Goal: Transaction & Acquisition: Book appointment/travel/reservation

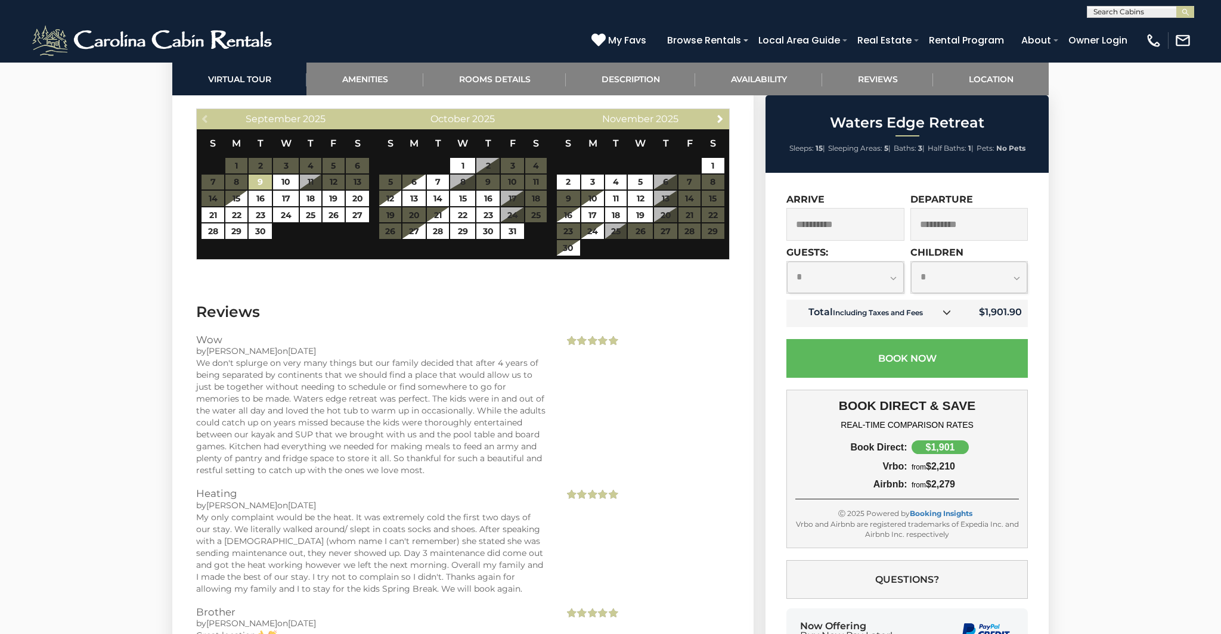
scroll to position [2548, 0]
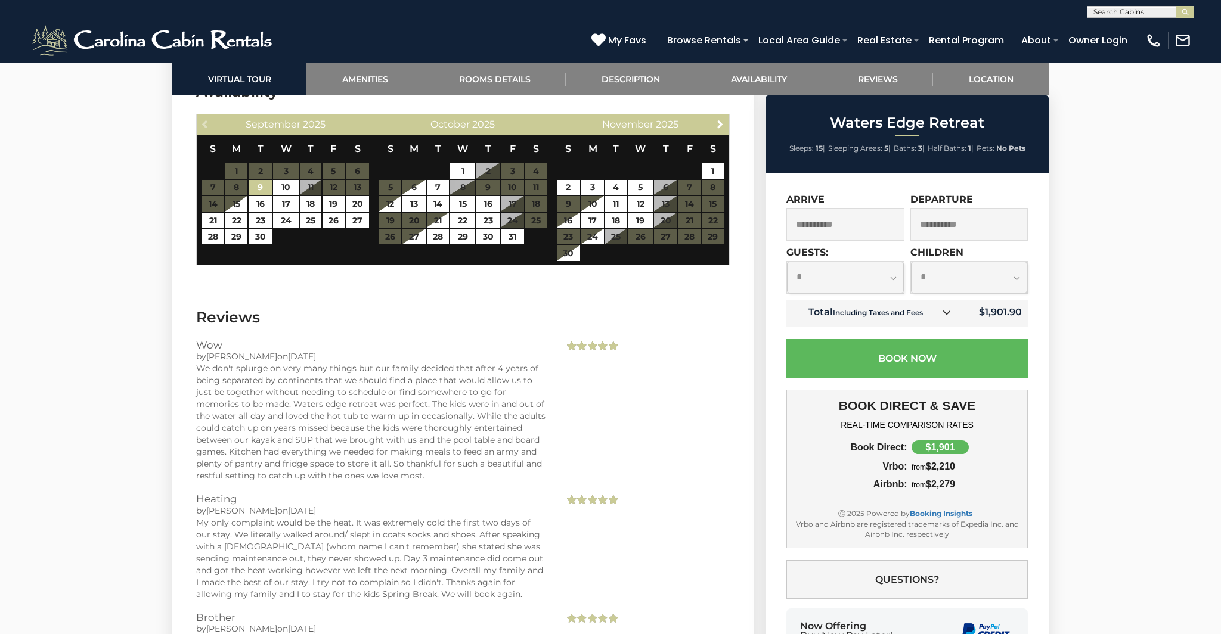
drag, startPoint x: 407, startPoint y: 405, endPoint x: 417, endPoint y: 396, distance: 13.1
click at [407, 405] on div "We don't splurge on very many things but our family decided that after 4 years …" at bounding box center [371, 421] width 350 height 119
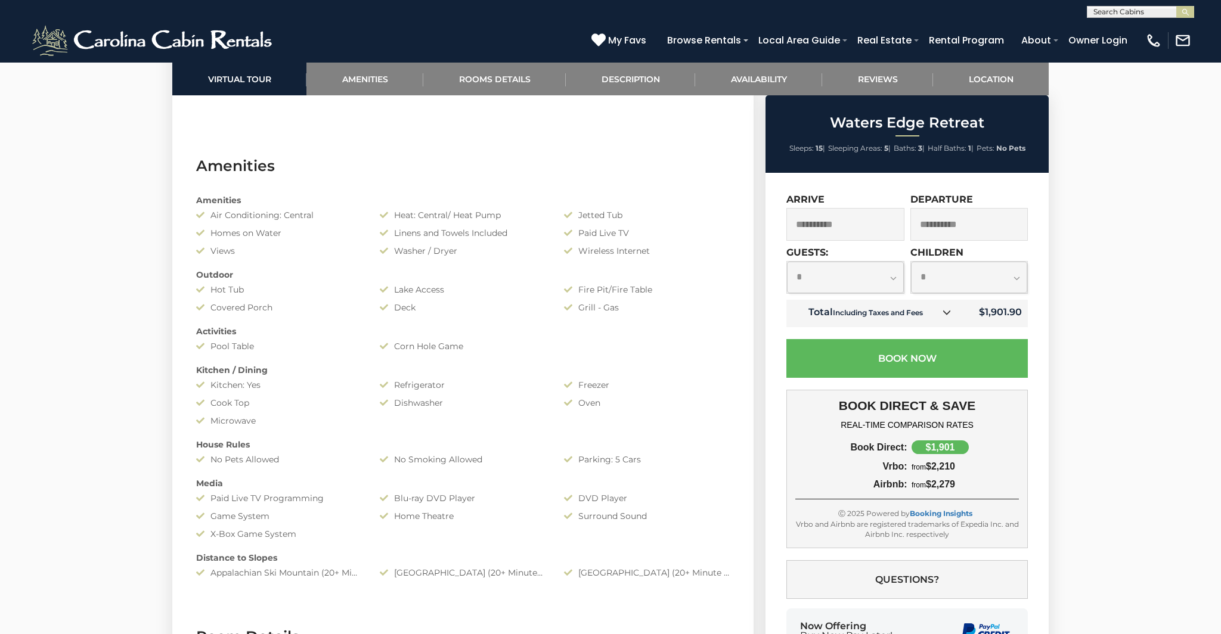
scroll to position [2178, 0]
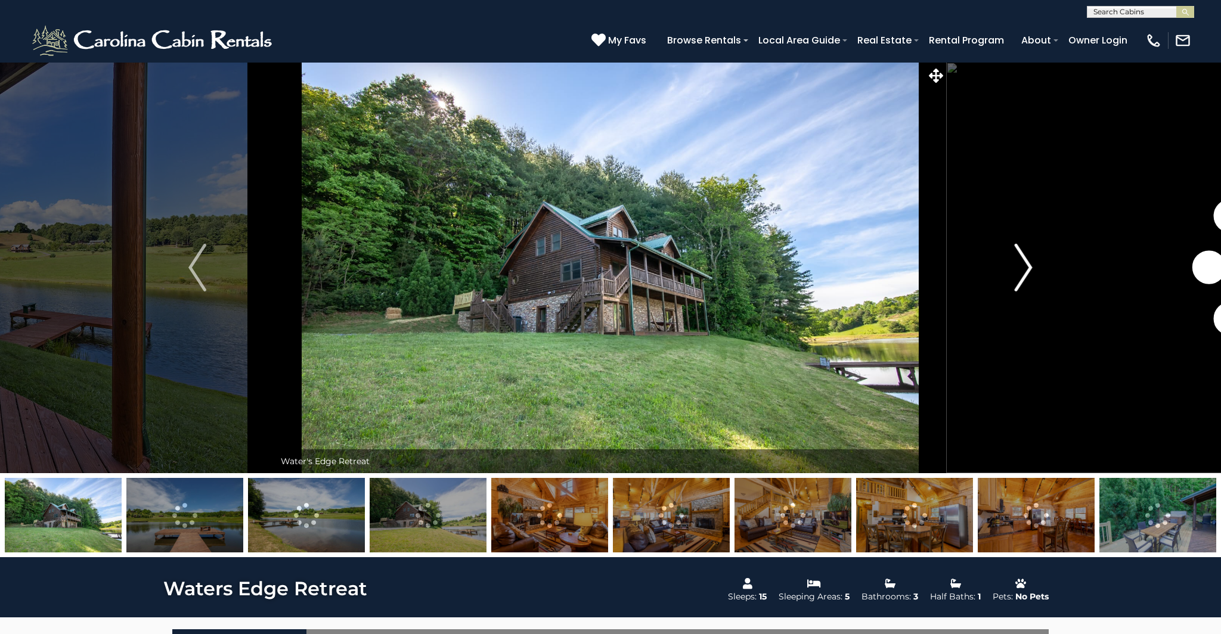
click at [1021, 263] on img "Next" at bounding box center [1024, 268] width 18 height 48
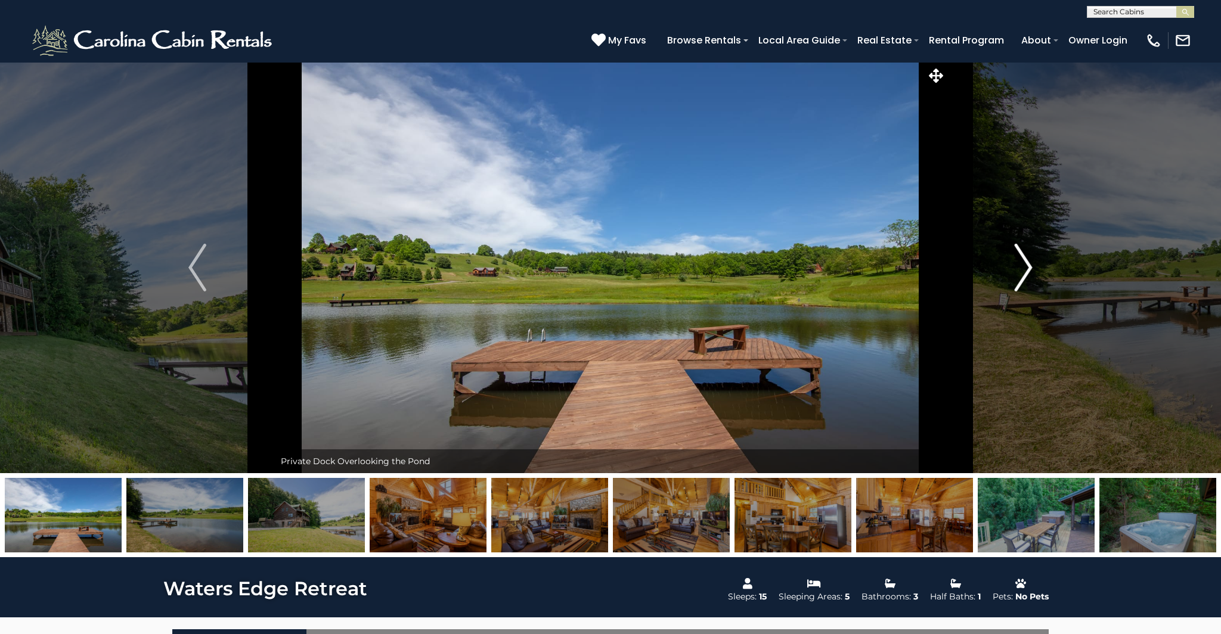
click at [1021, 263] on img "Next" at bounding box center [1024, 268] width 18 height 48
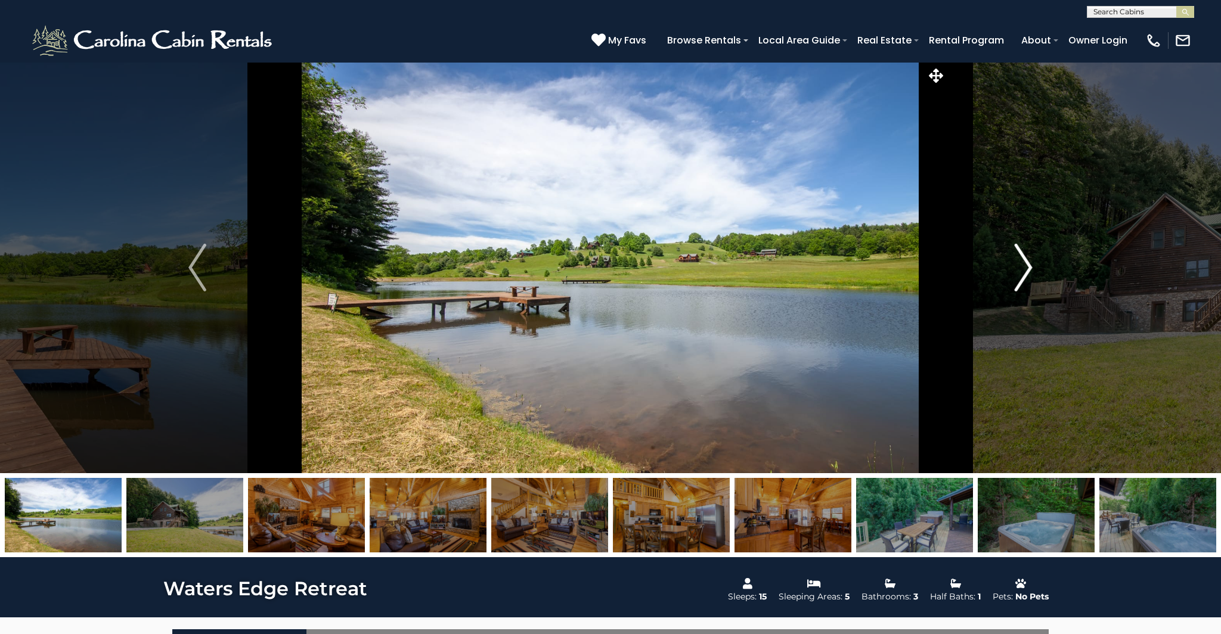
click at [1021, 263] on img "Next" at bounding box center [1024, 268] width 18 height 48
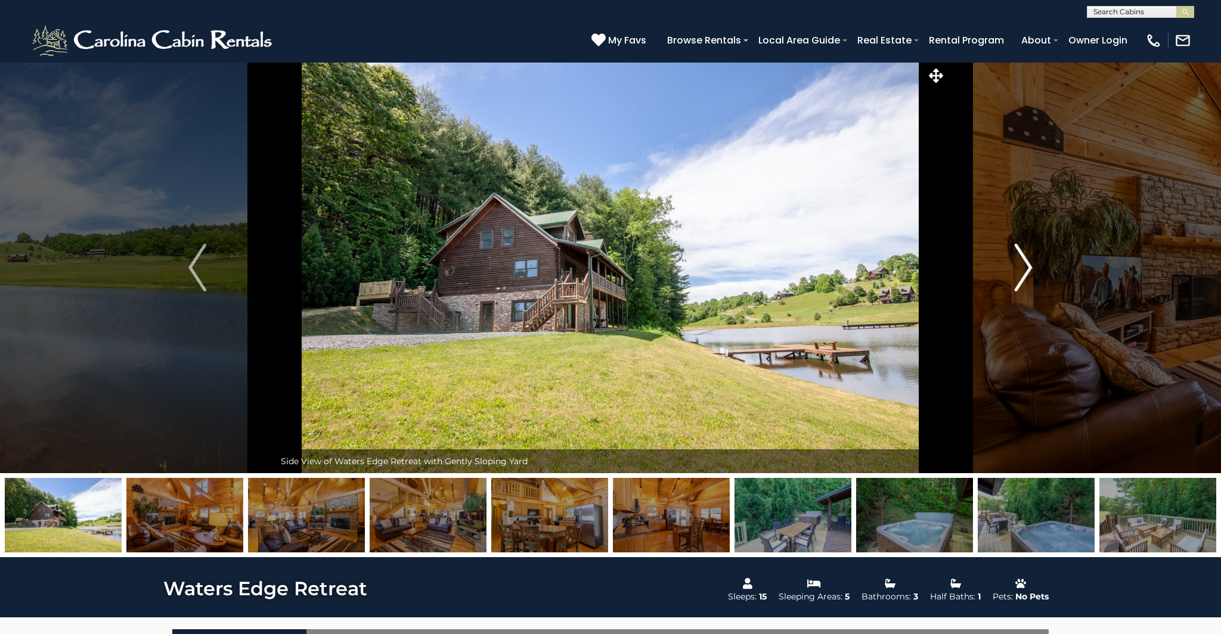
click at [1021, 263] on img "Next" at bounding box center [1024, 268] width 18 height 48
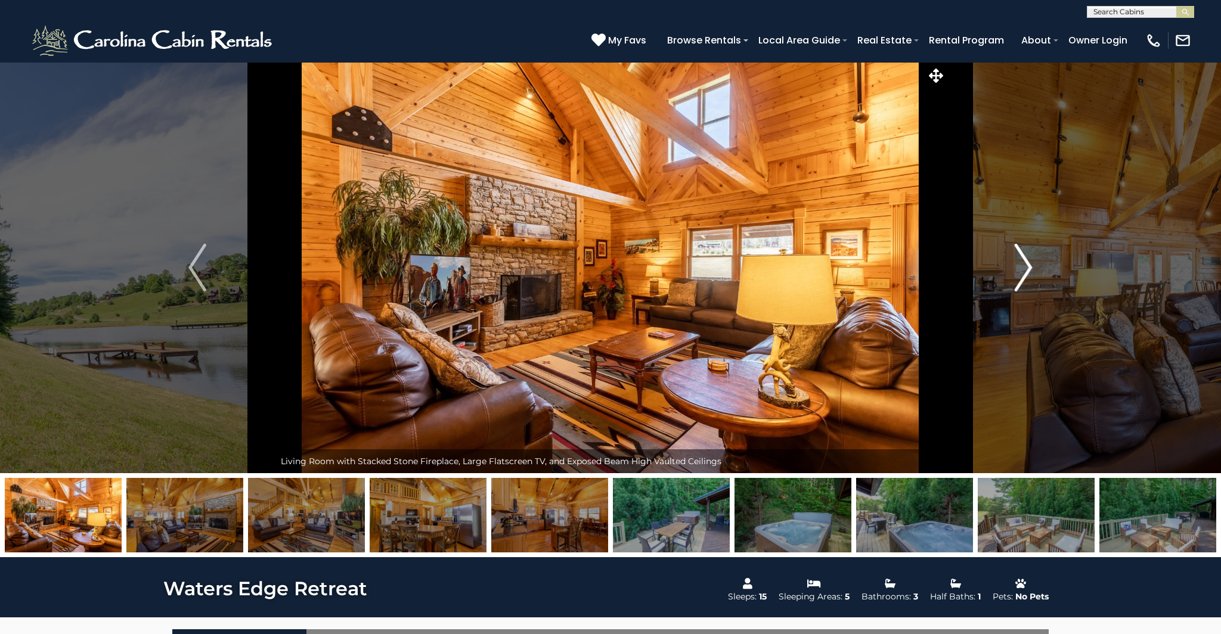
click at [1021, 263] on img "Next" at bounding box center [1024, 268] width 18 height 48
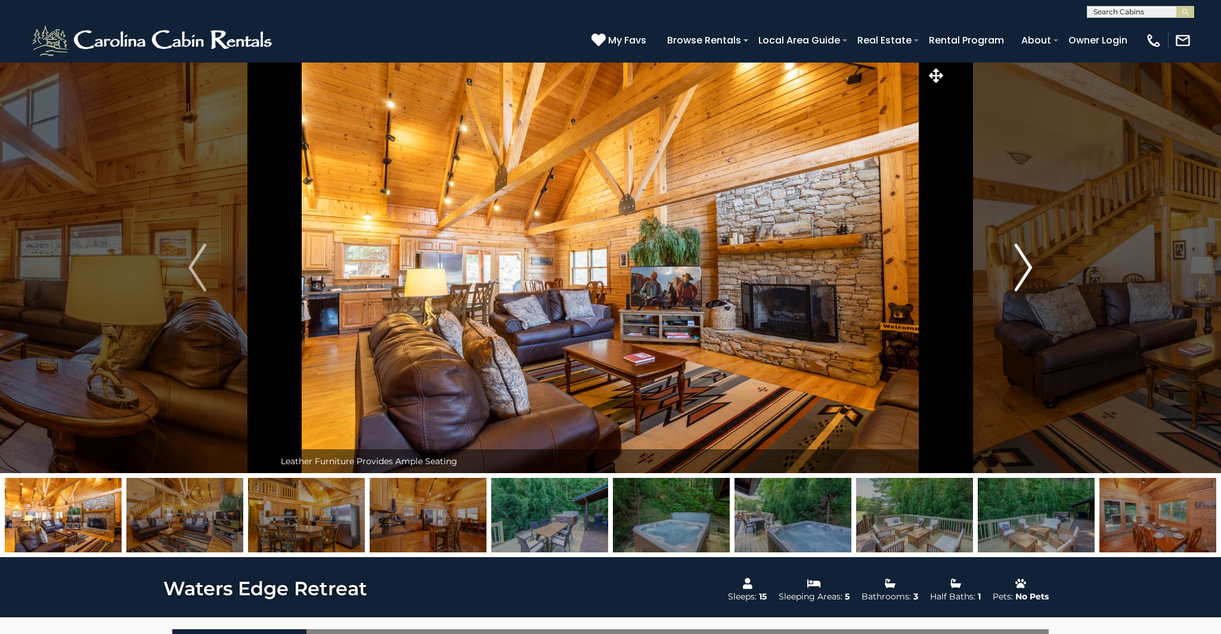
click at [1021, 263] on img "Next" at bounding box center [1024, 268] width 18 height 48
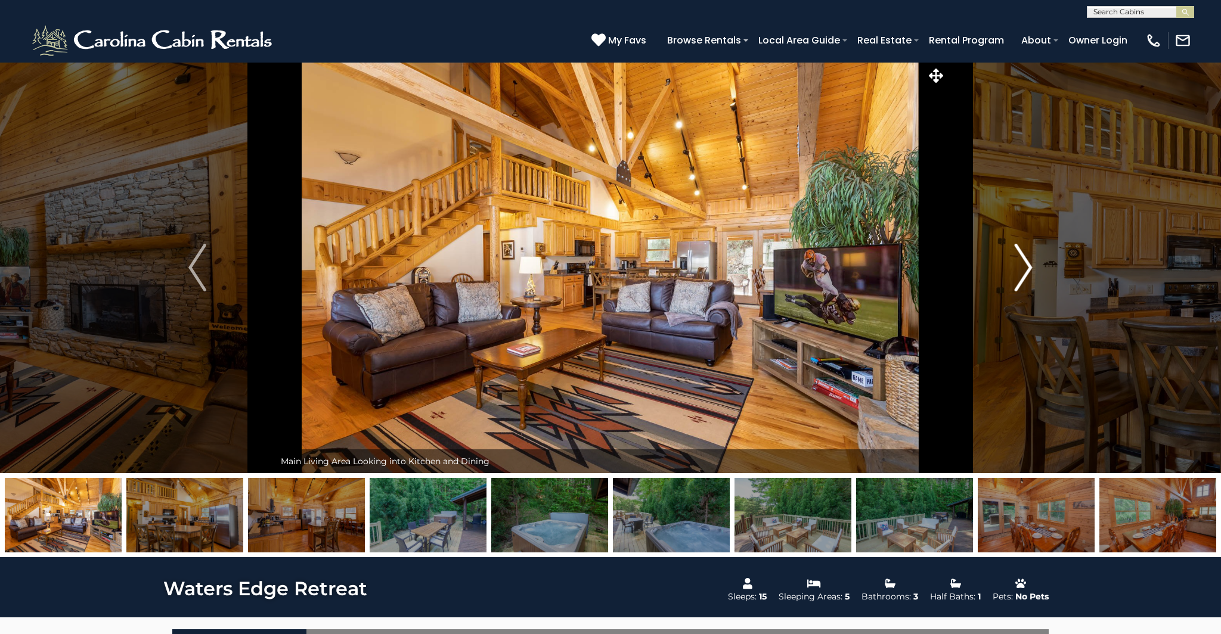
click at [1021, 263] on img "Next" at bounding box center [1024, 268] width 18 height 48
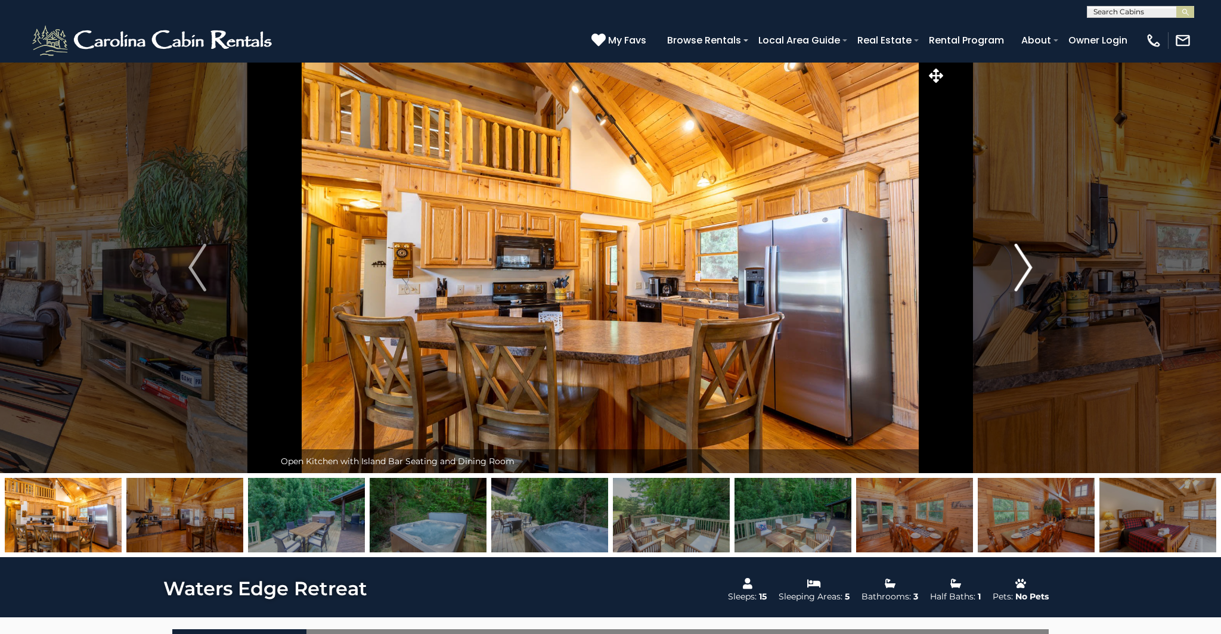
click at [1021, 263] on img "Next" at bounding box center [1024, 268] width 18 height 48
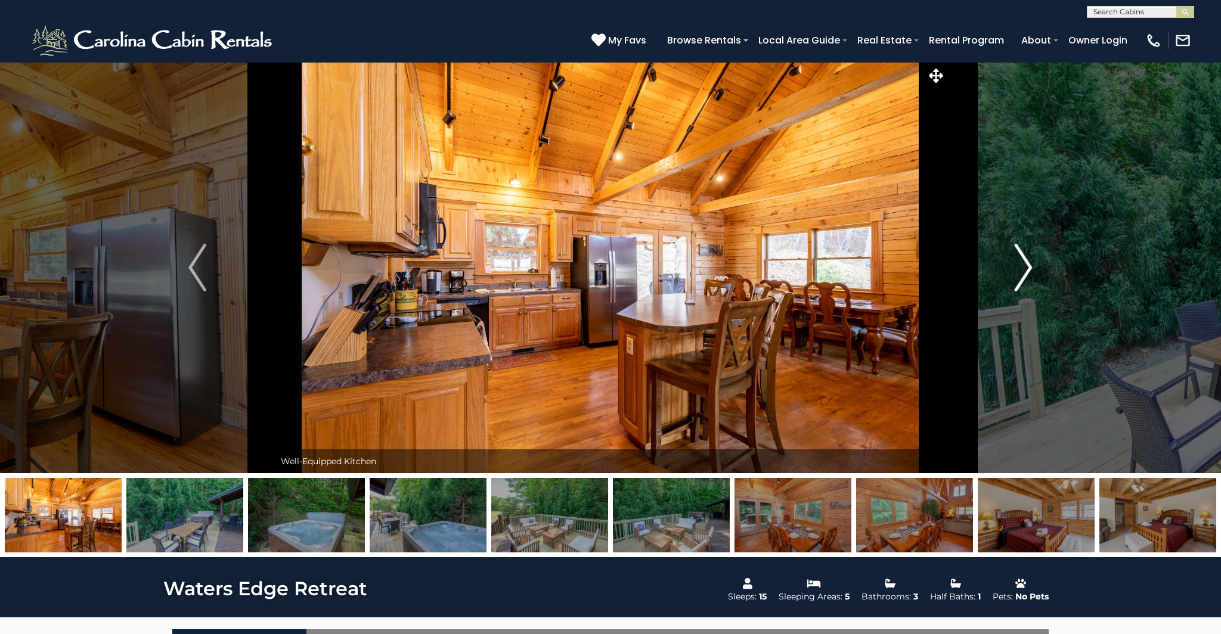
click at [1021, 263] on img "Next" at bounding box center [1024, 268] width 18 height 48
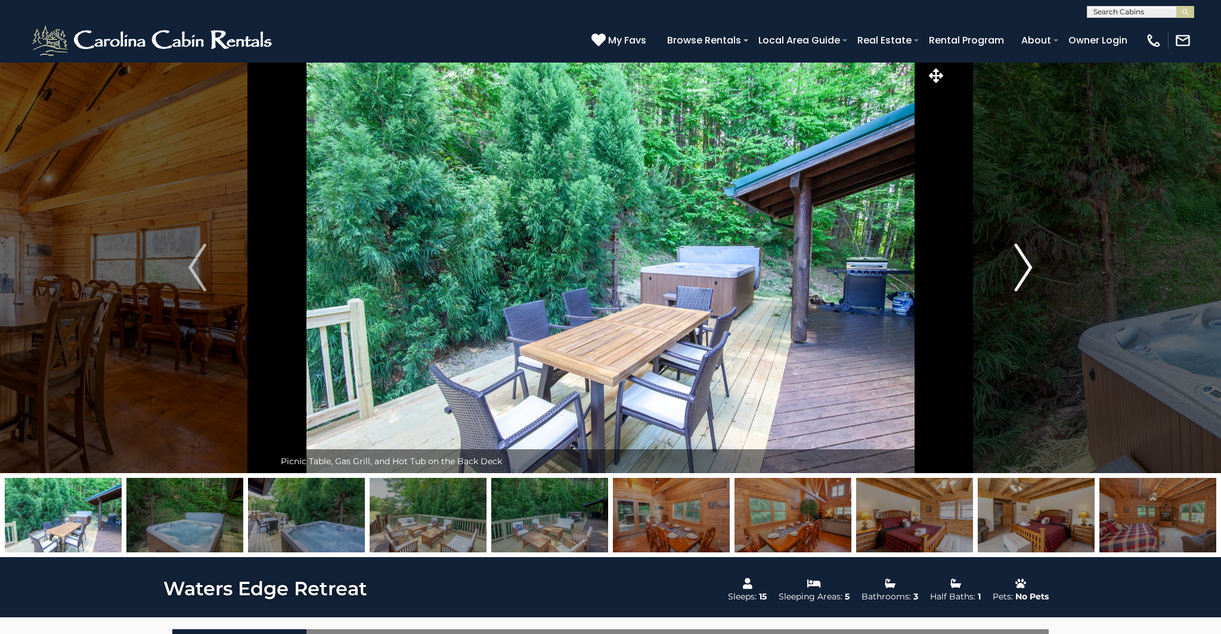
click at [1021, 263] on img "Next" at bounding box center [1024, 268] width 18 height 48
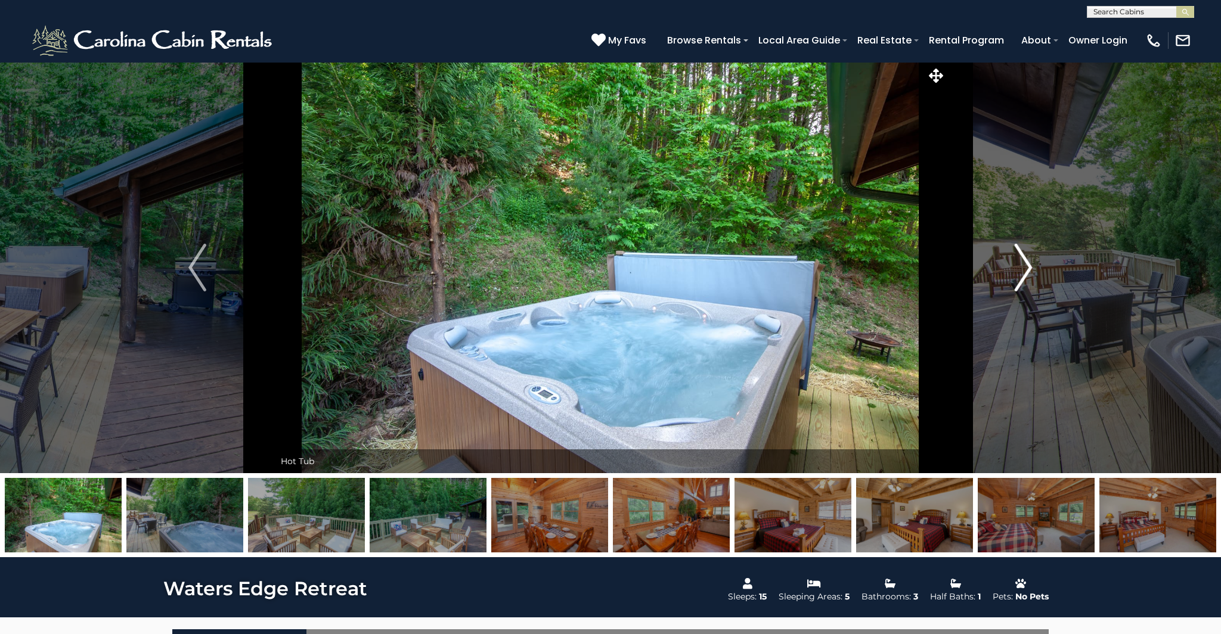
click at [1021, 263] on img "Next" at bounding box center [1024, 268] width 18 height 48
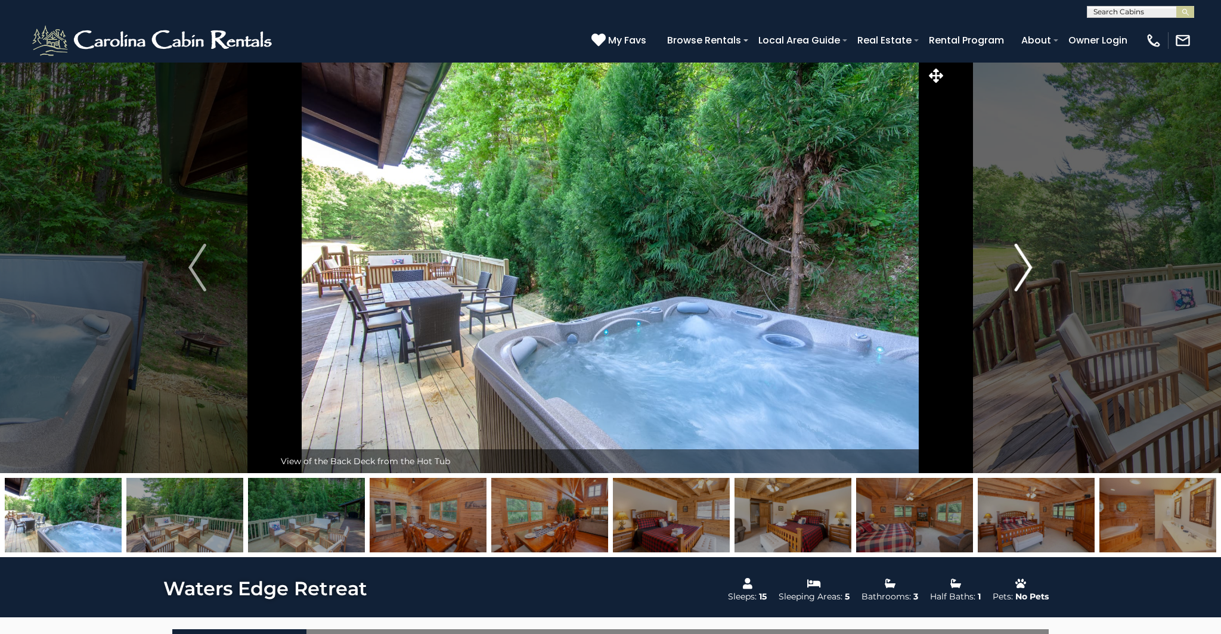
click at [1021, 263] on img "Next" at bounding box center [1024, 268] width 18 height 48
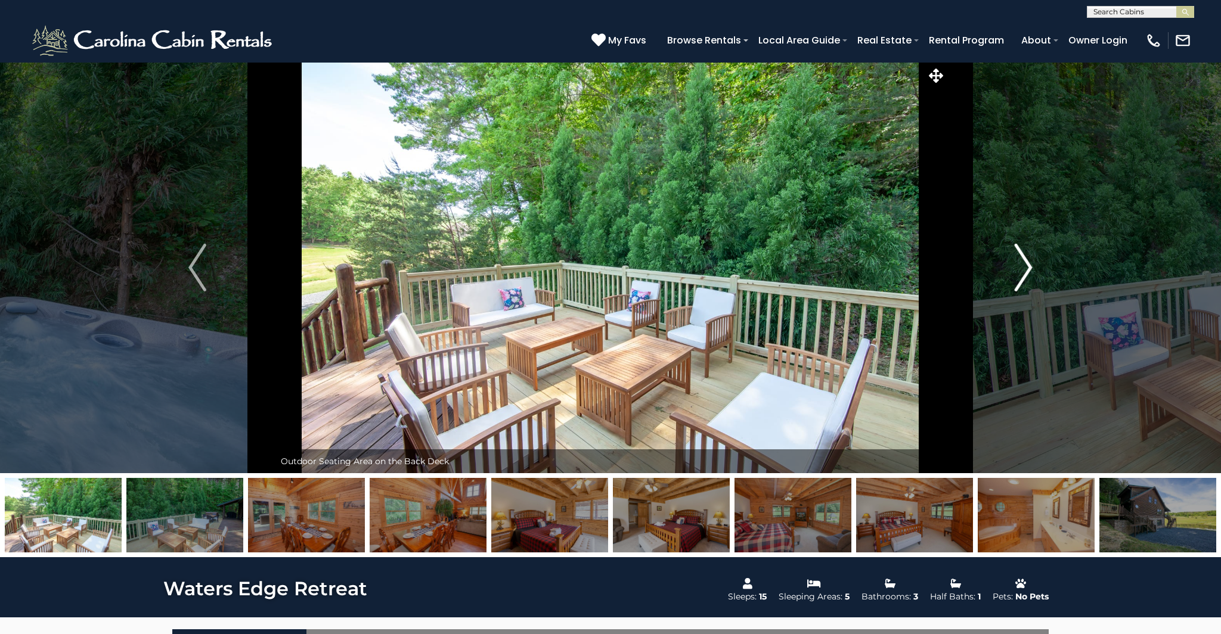
click at [1021, 263] on img "Next" at bounding box center [1024, 268] width 18 height 48
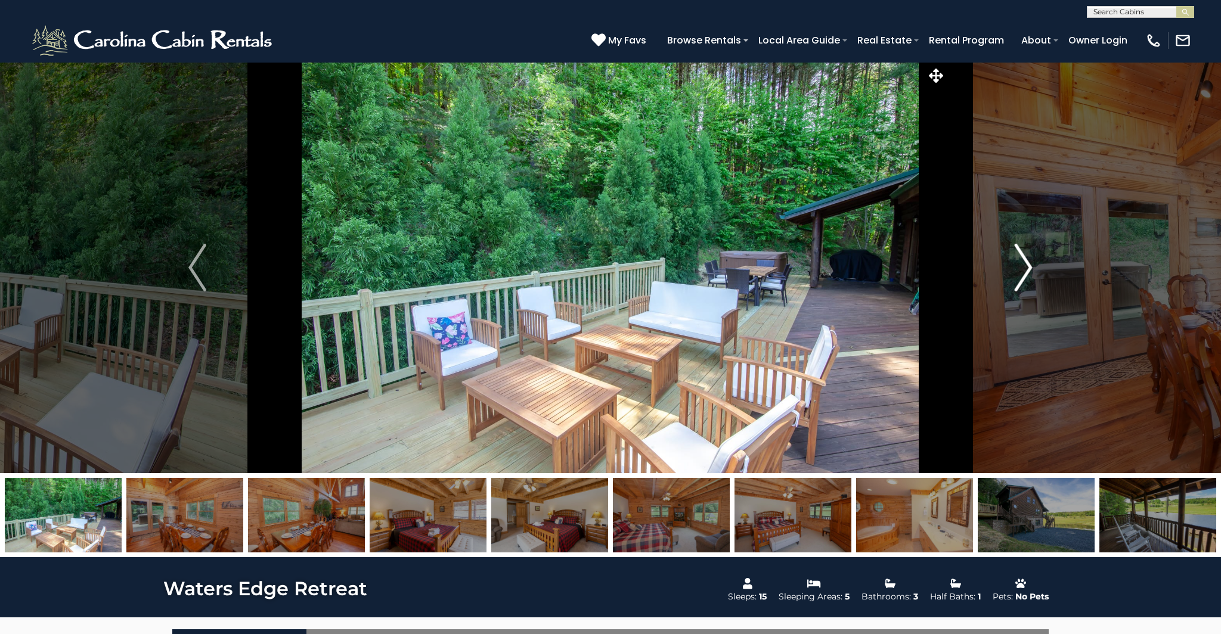
click at [1021, 263] on img "Next" at bounding box center [1024, 268] width 18 height 48
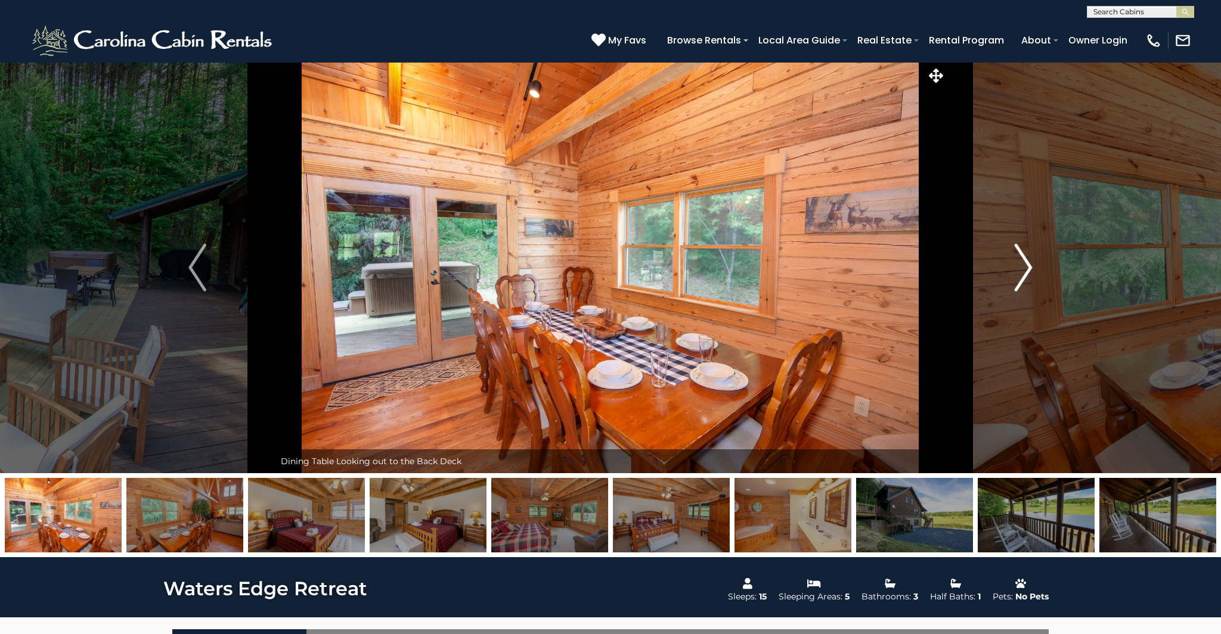
click at [1021, 263] on img "Next" at bounding box center [1024, 268] width 18 height 48
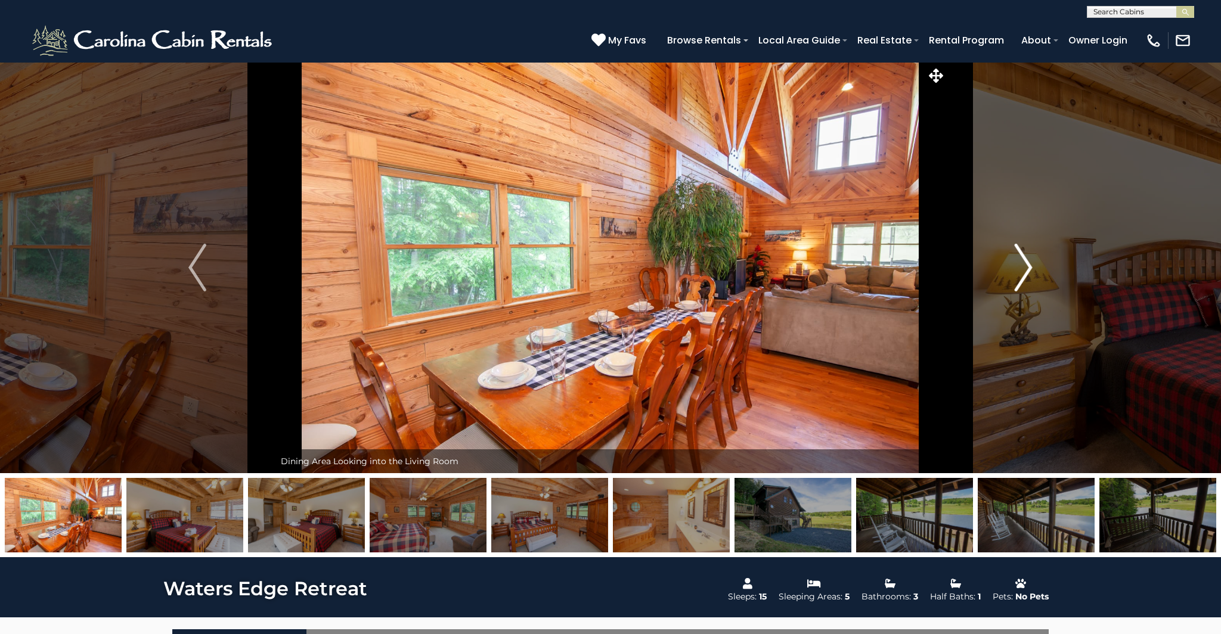
click at [1021, 263] on img "Next" at bounding box center [1024, 268] width 18 height 48
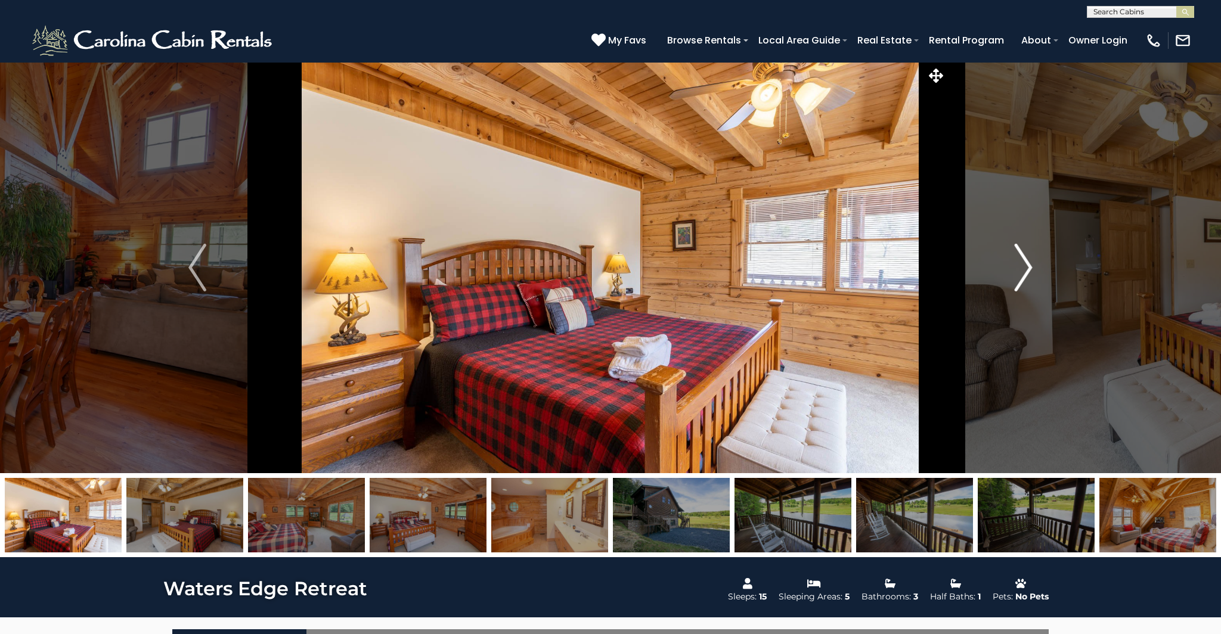
click at [1021, 263] on img "Next" at bounding box center [1024, 268] width 18 height 48
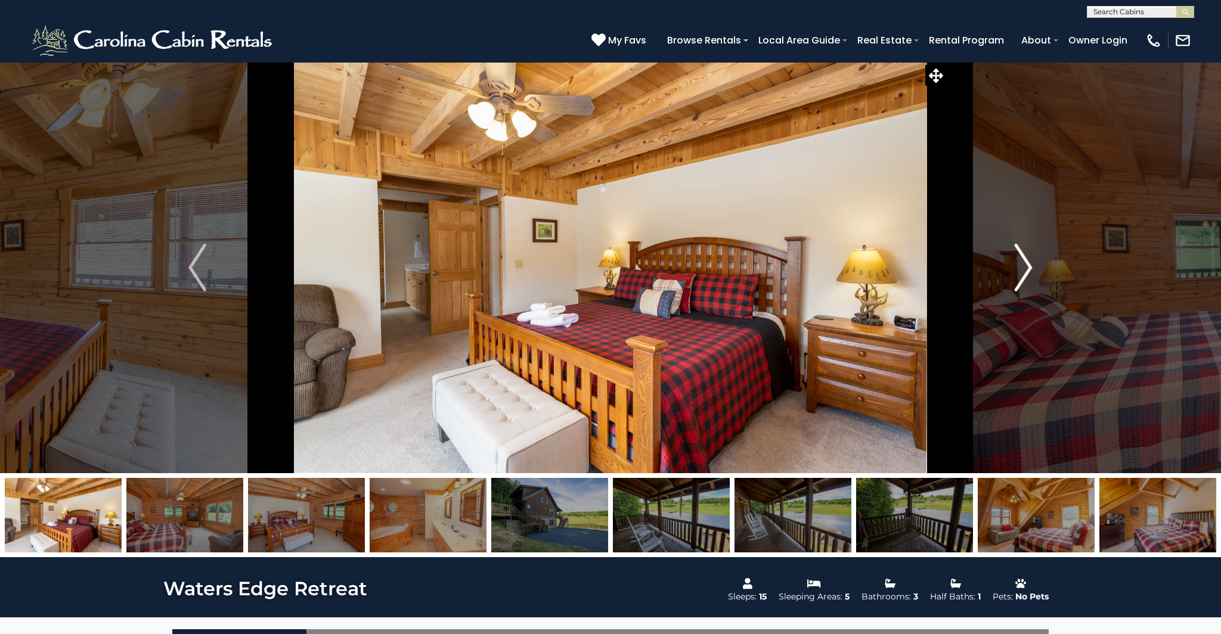
click at [1021, 263] on img "Next" at bounding box center [1024, 268] width 18 height 48
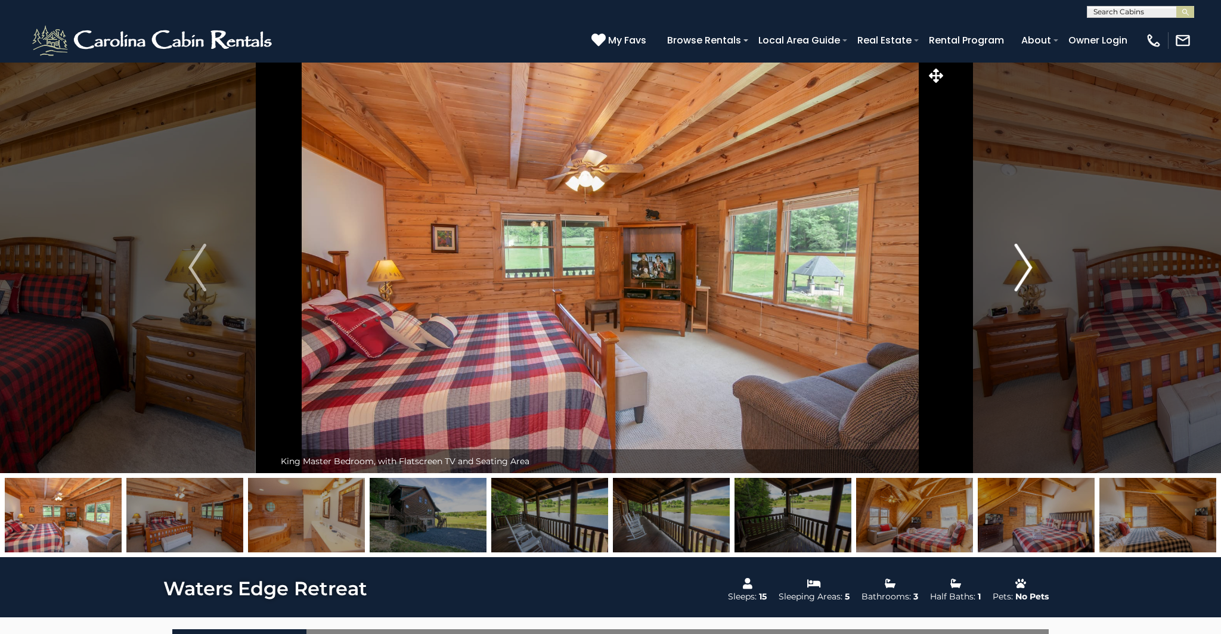
click at [1021, 263] on img "Next" at bounding box center [1024, 268] width 18 height 48
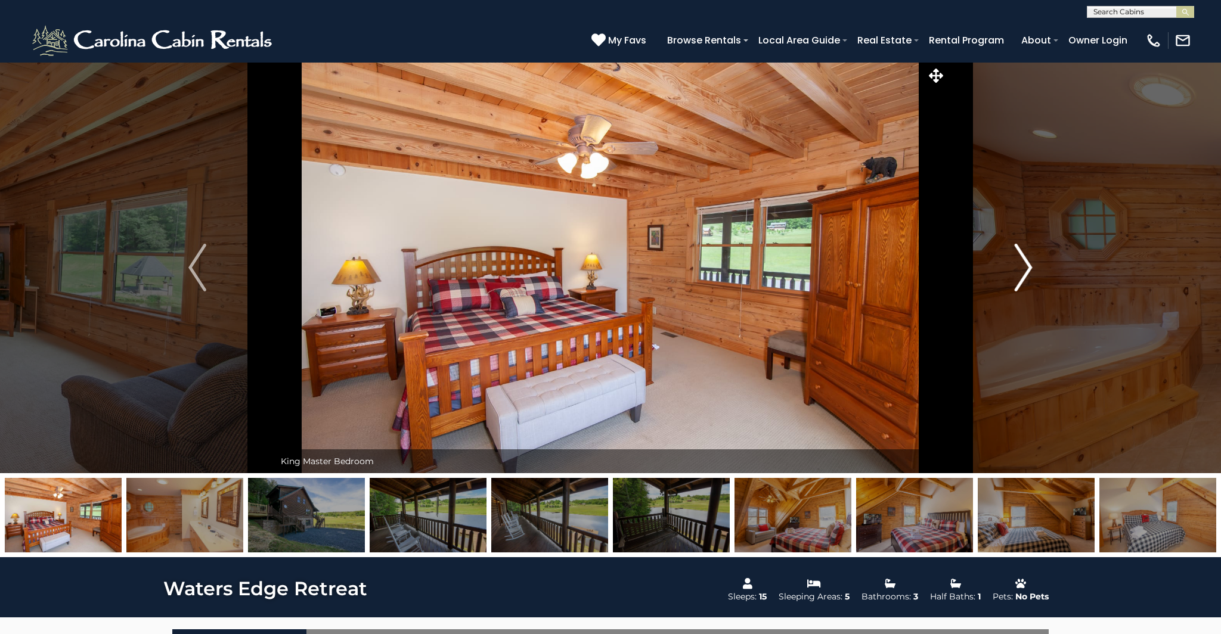
click at [1021, 263] on img "Next" at bounding box center [1024, 268] width 18 height 48
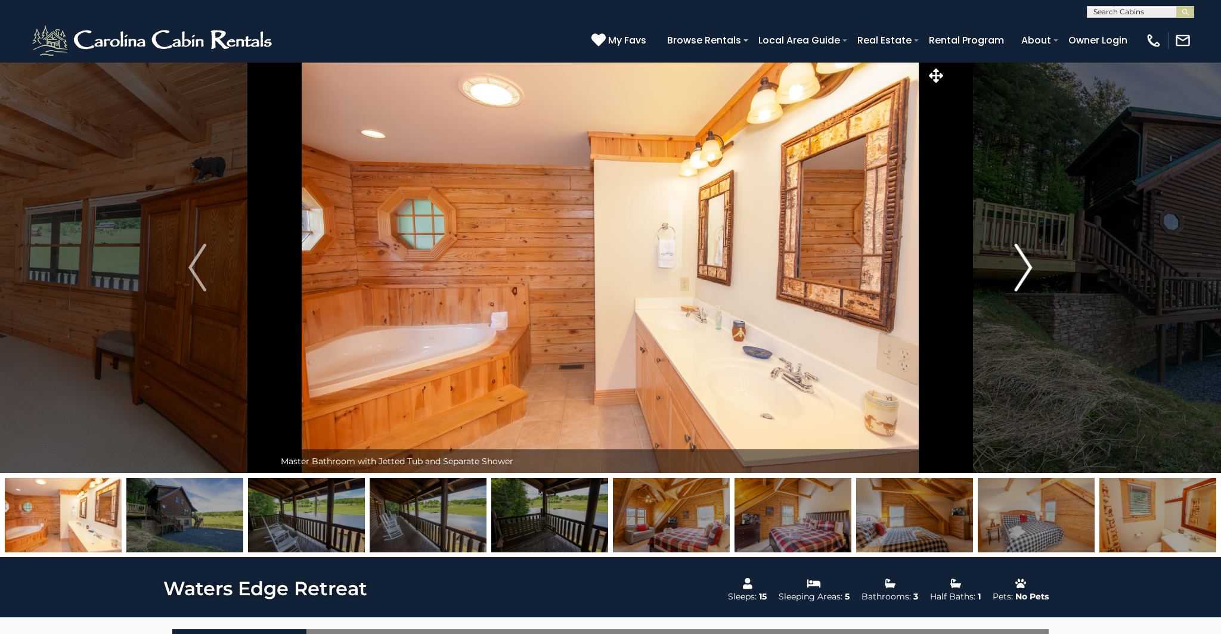
click at [1021, 263] on img "Next" at bounding box center [1024, 268] width 18 height 48
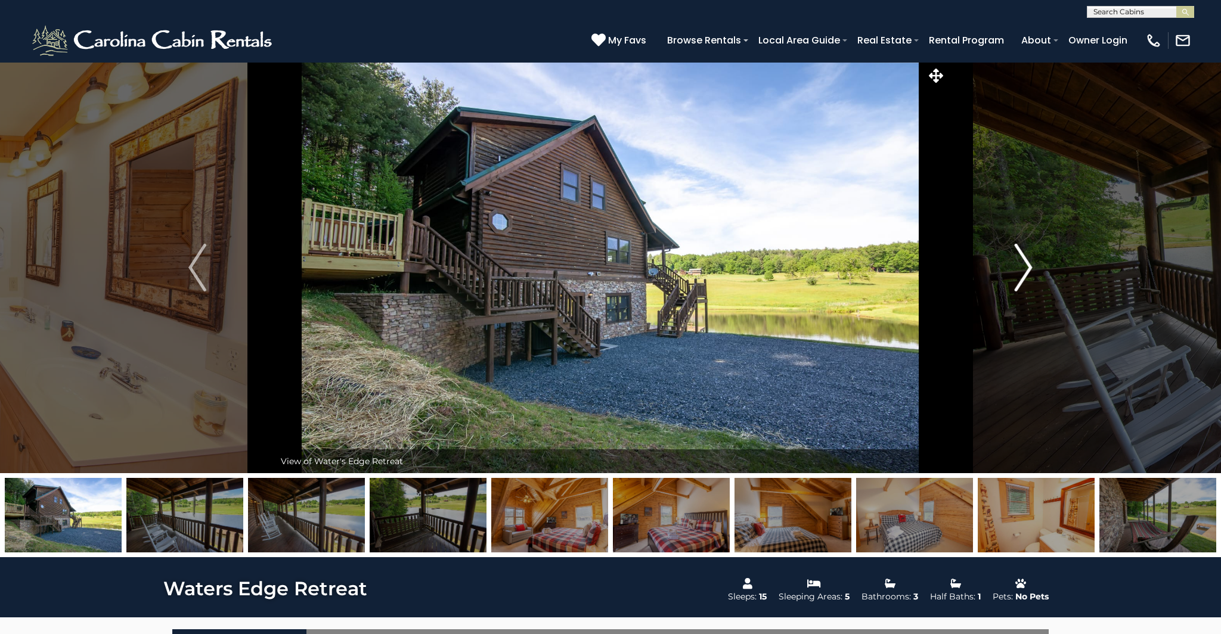
click at [1021, 263] on img "Next" at bounding box center [1024, 268] width 18 height 48
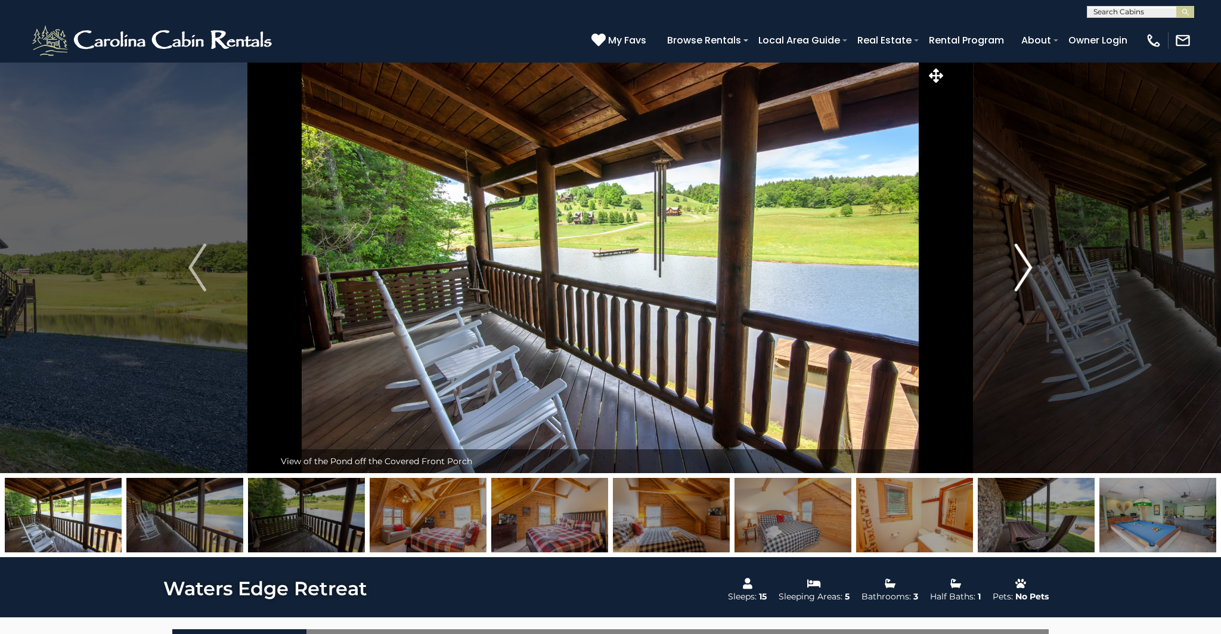
click at [1021, 263] on img "Next" at bounding box center [1024, 268] width 18 height 48
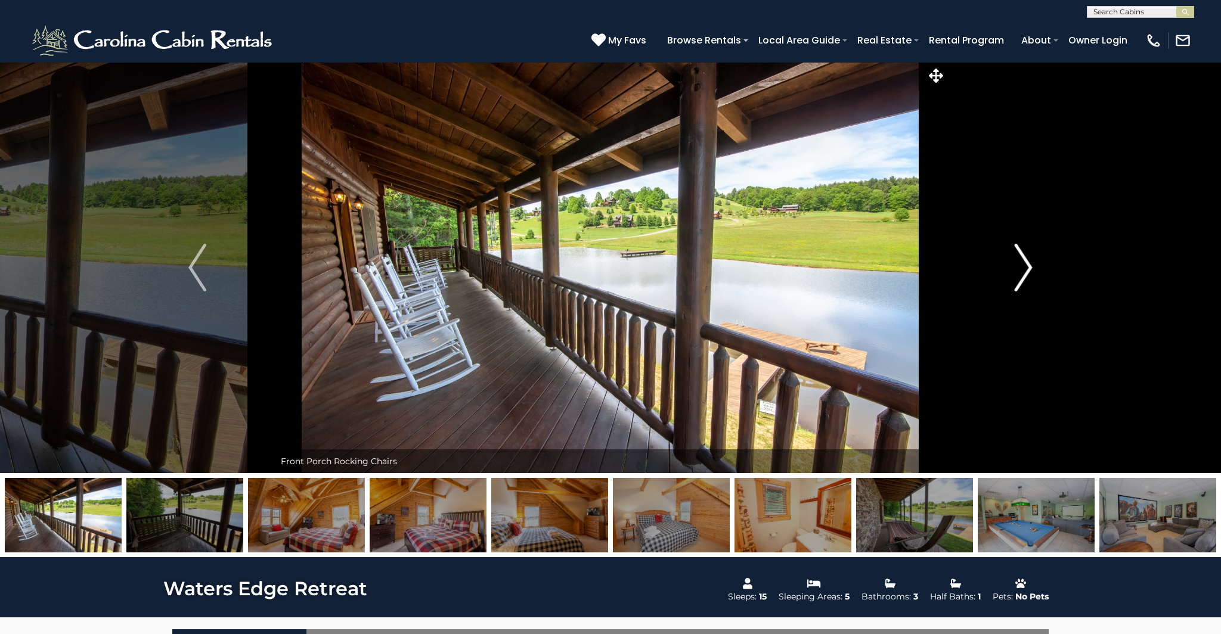
click at [1021, 263] on img "Next" at bounding box center [1024, 268] width 18 height 48
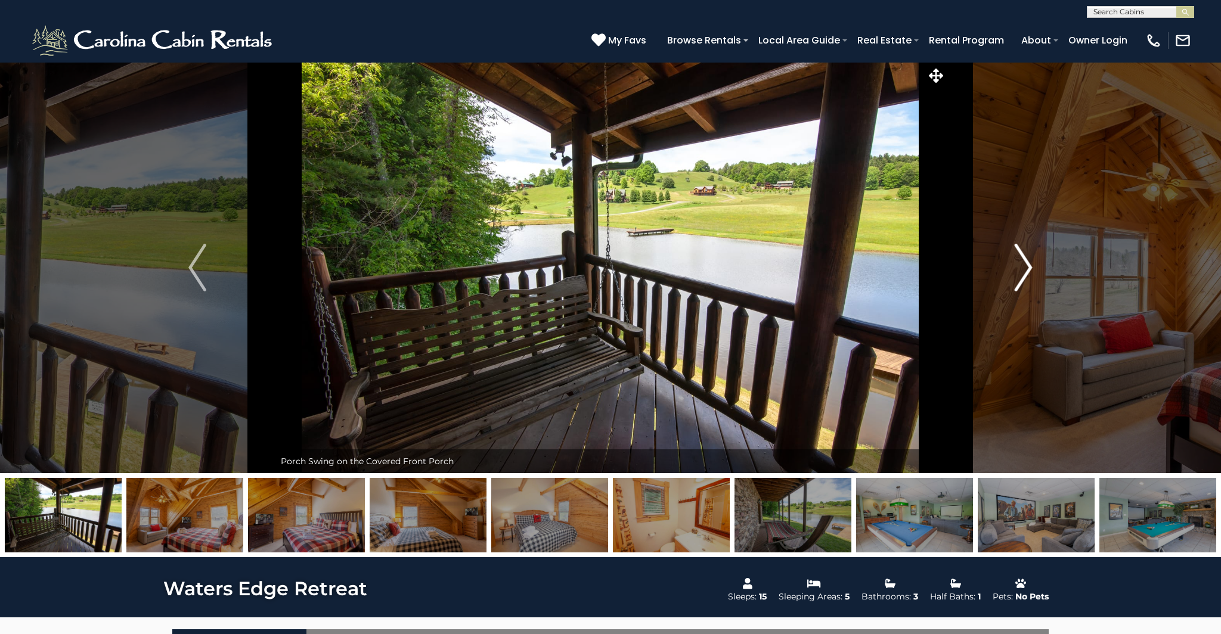
click at [1021, 263] on img "Next" at bounding box center [1024, 268] width 18 height 48
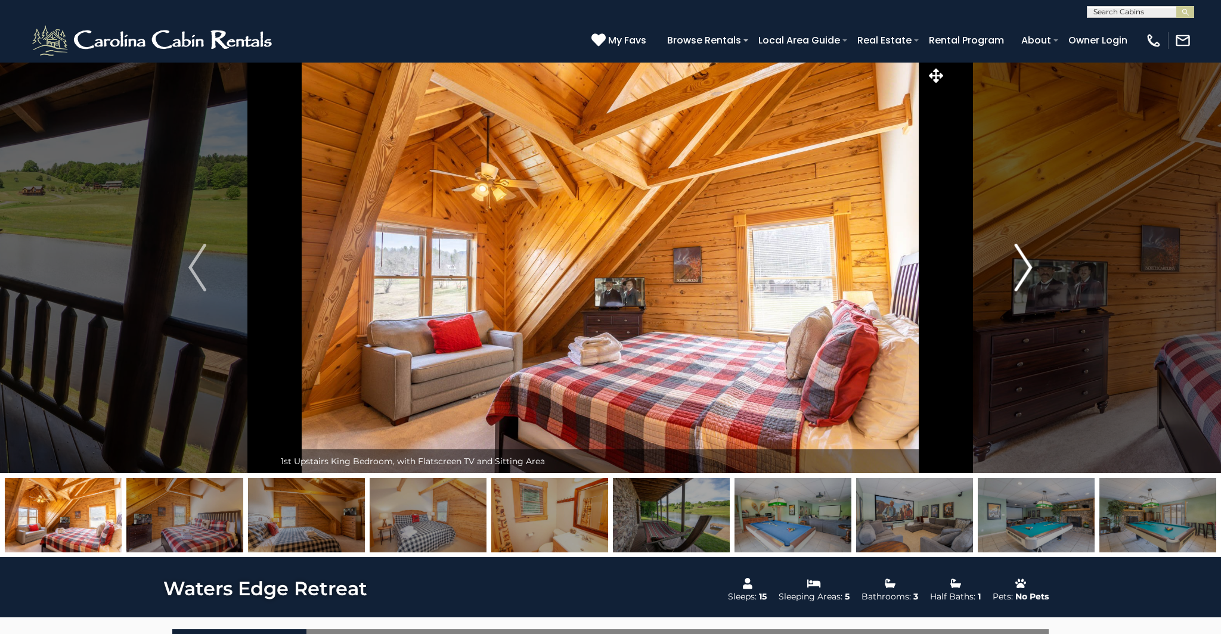
click at [1021, 263] on img "Next" at bounding box center [1024, 268] width 18 height 48
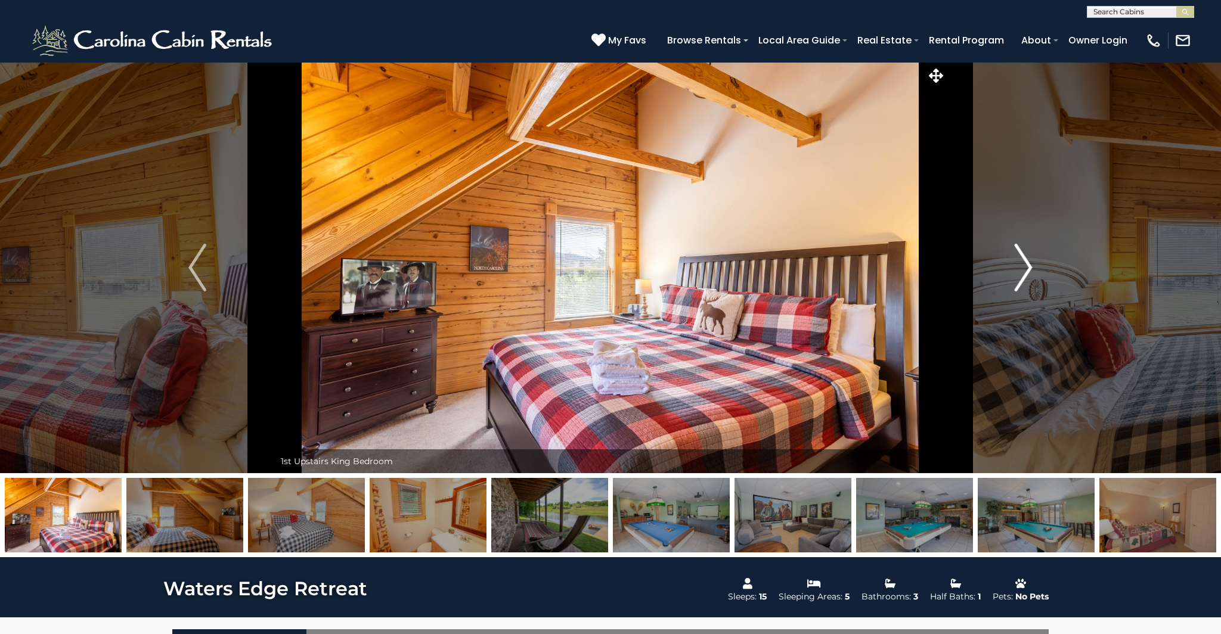
click at [1021, 263] on img "Next" at bounding box center [1024, 268] width 18 height 48
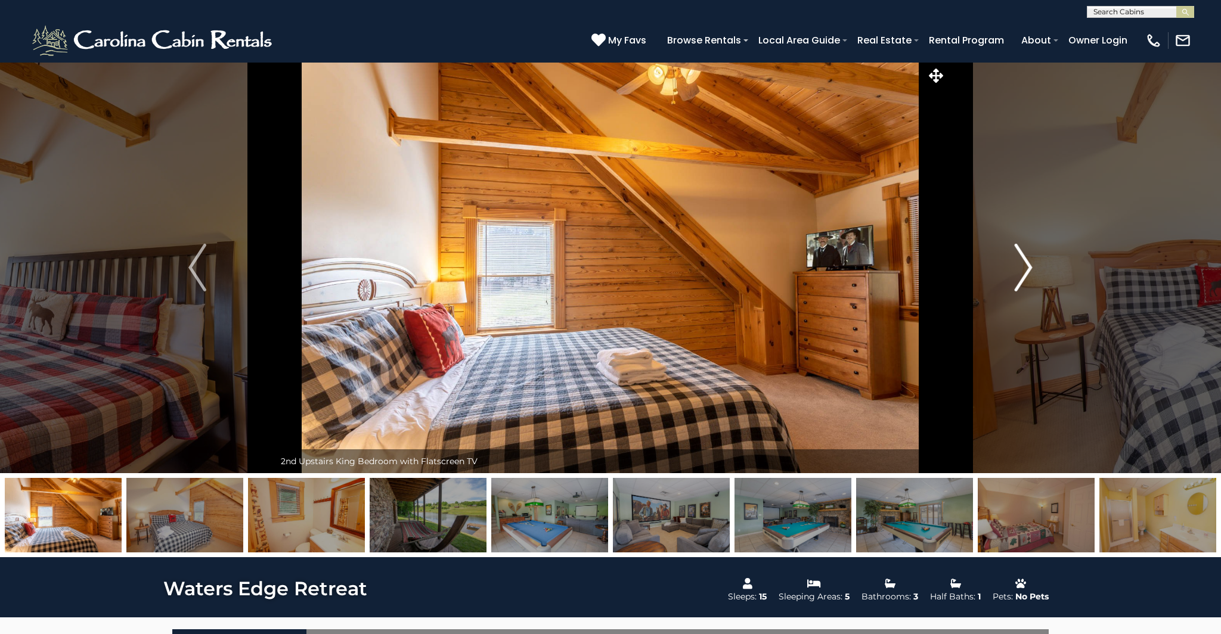
click at [1021, 263] on img "Next" at bounding box center [1024, 268] width 18 height 48
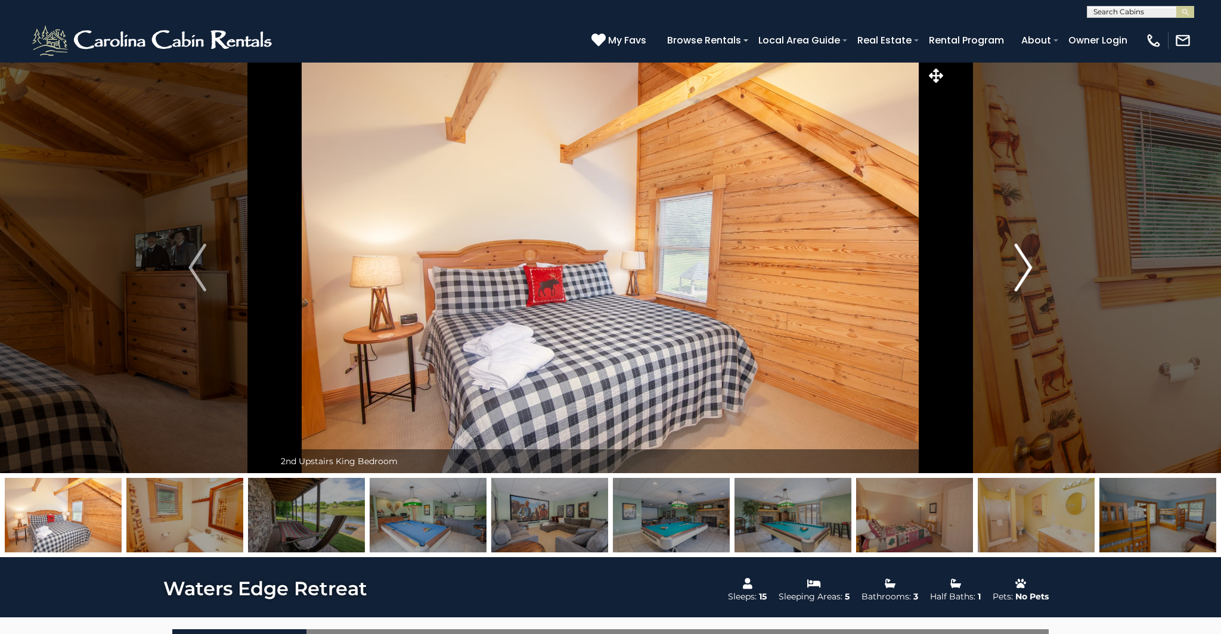
click at [1021, 263] on img "Next" at bounding box center [1024, 268] width 18 height 48
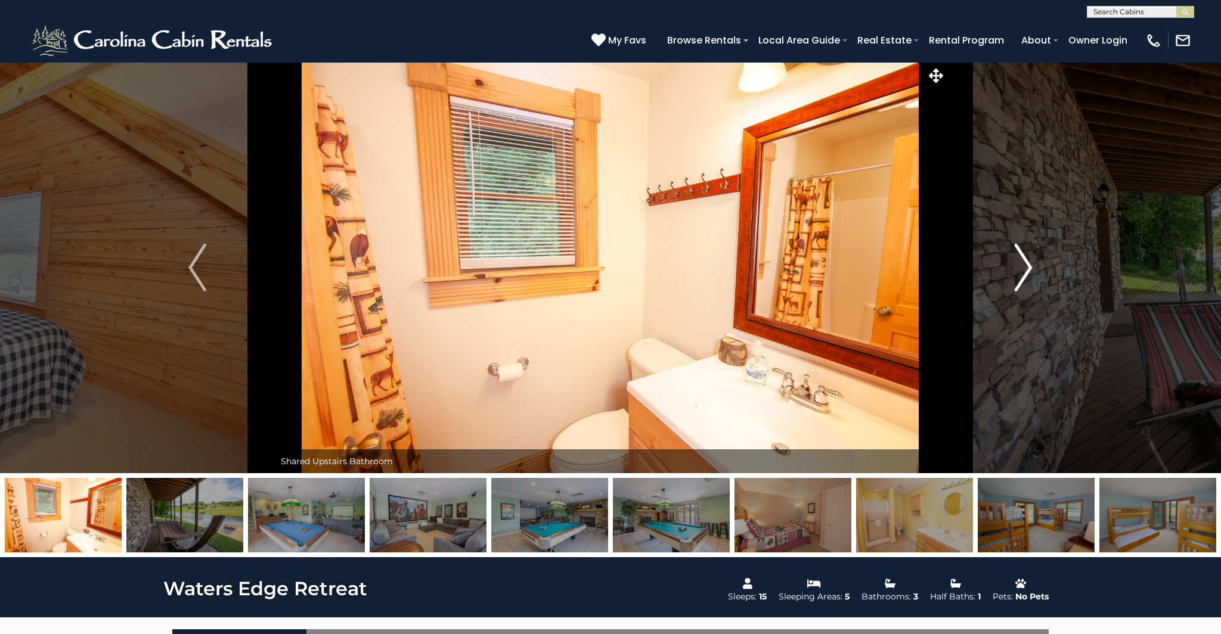
click at [1021, 263] on img "Next" at bounding box center [1024, 268] width 18 height 48
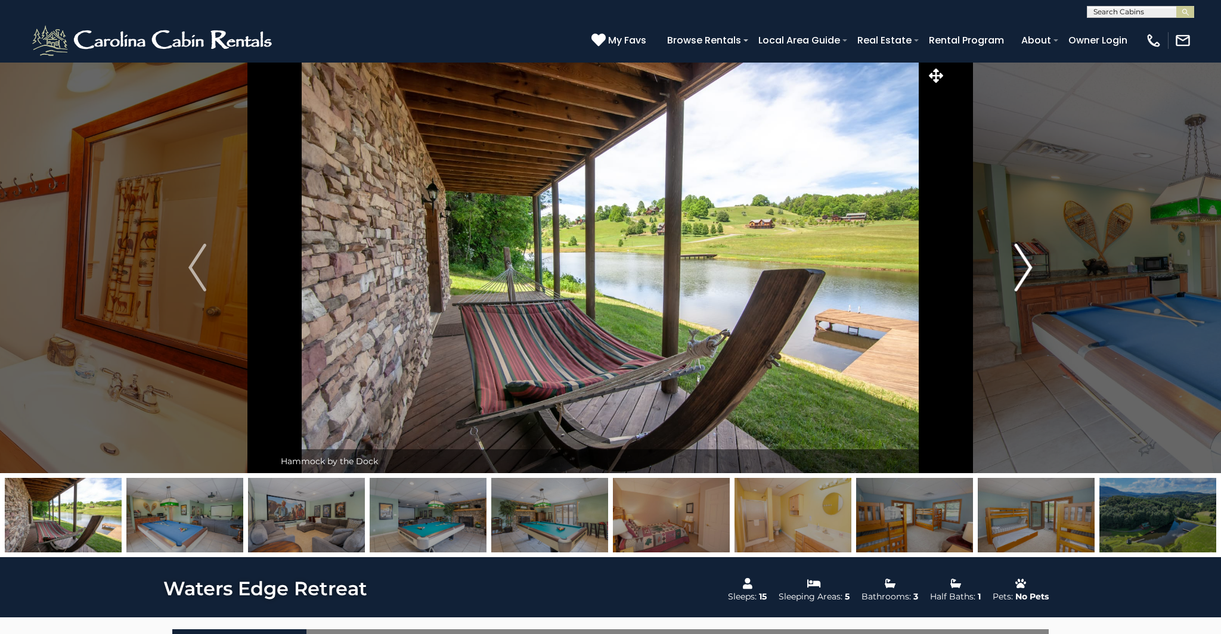
click at [1021, 263] on img "Next" at bounding box center [1024, 268] width 18 height 48
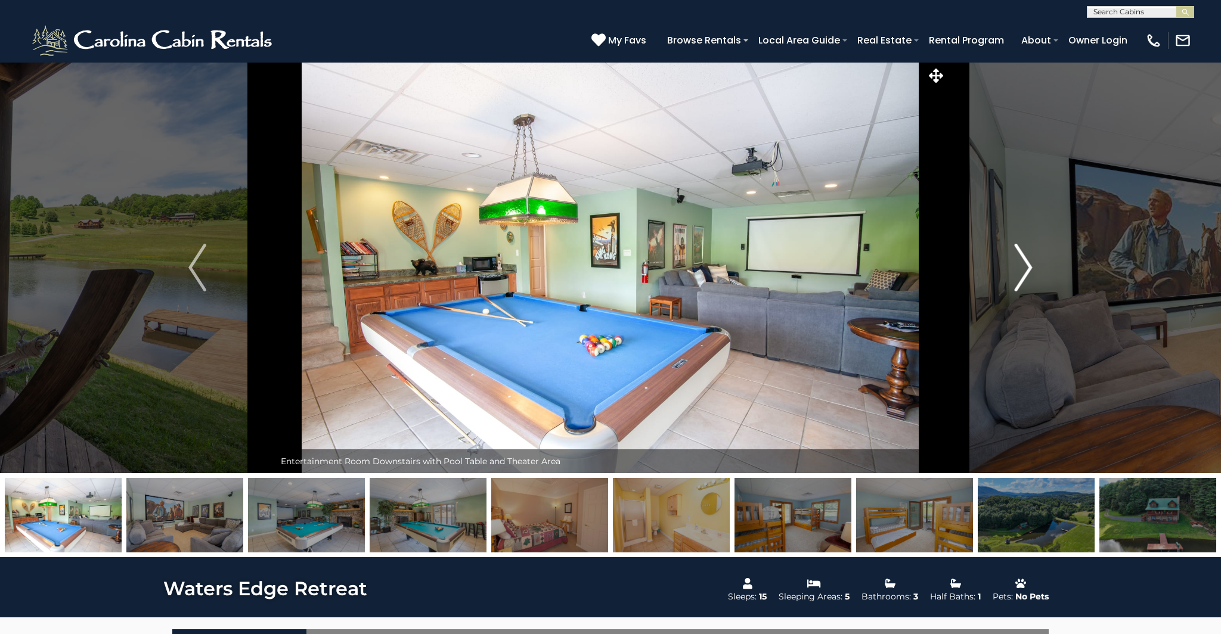
click at [1021, 263] on img "Next" at bounding box center [1024, 268] width 18 height 48
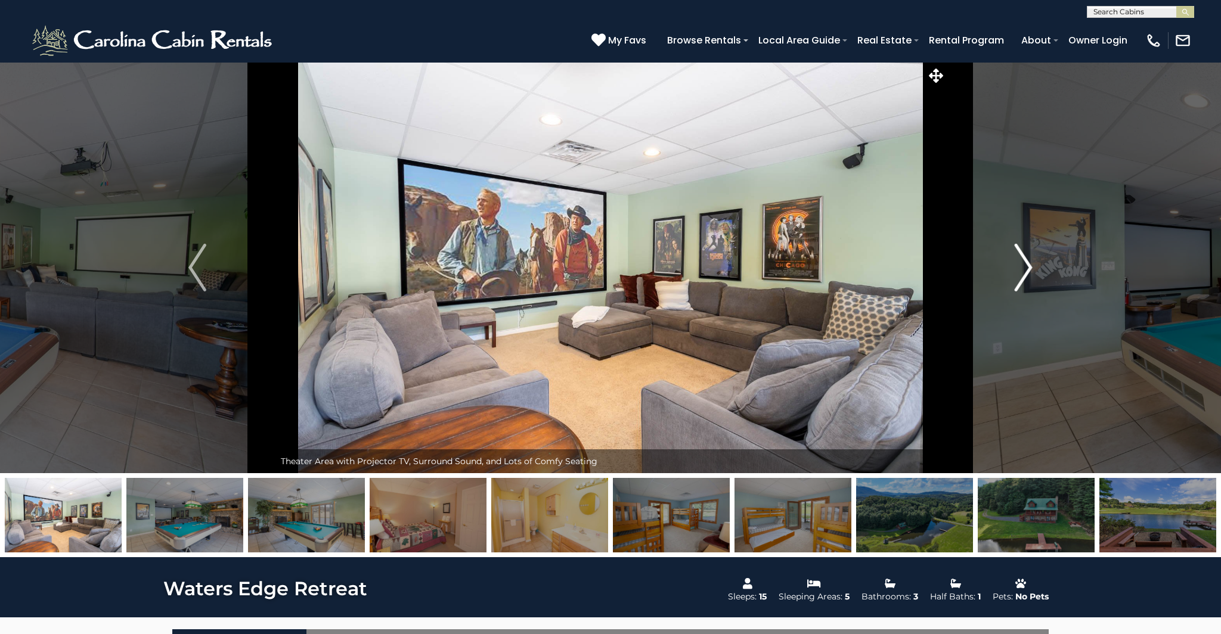
click at [1021, 263] on img "Next" at bounding box center [1024, 268] width 18 height 48
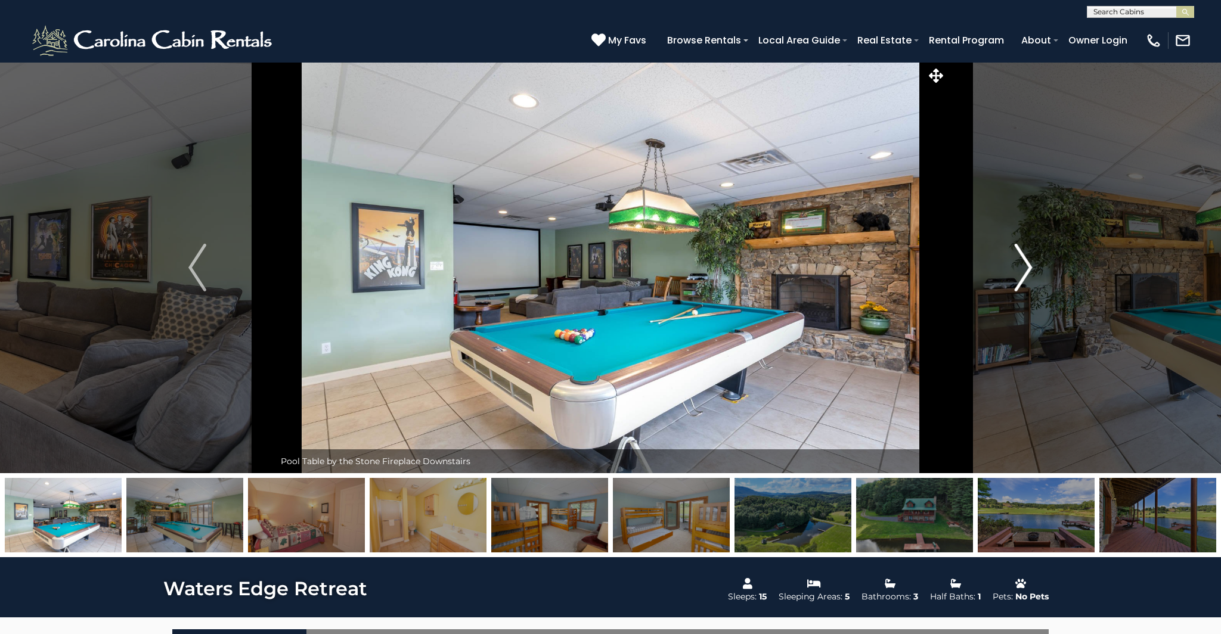
click at [1021, 263] on img "Next" at bounding box center [1024, 268] width 18 height 48
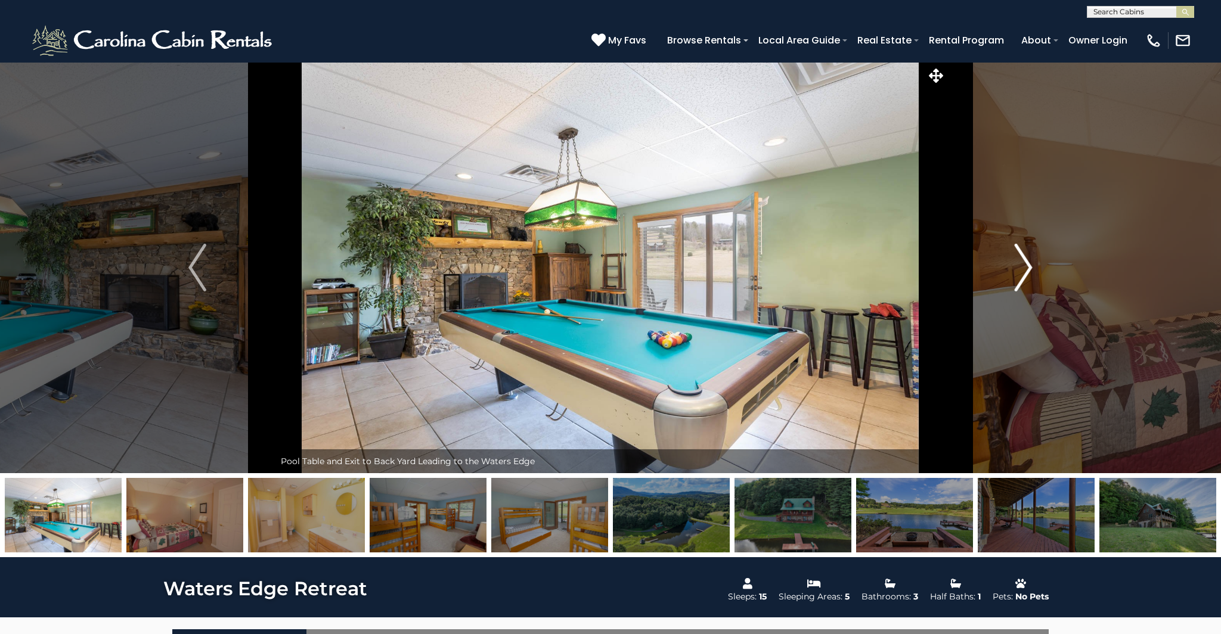
click at [1022, 262] on img "Next" at bounding box center [1024, 268] width 18 height 48
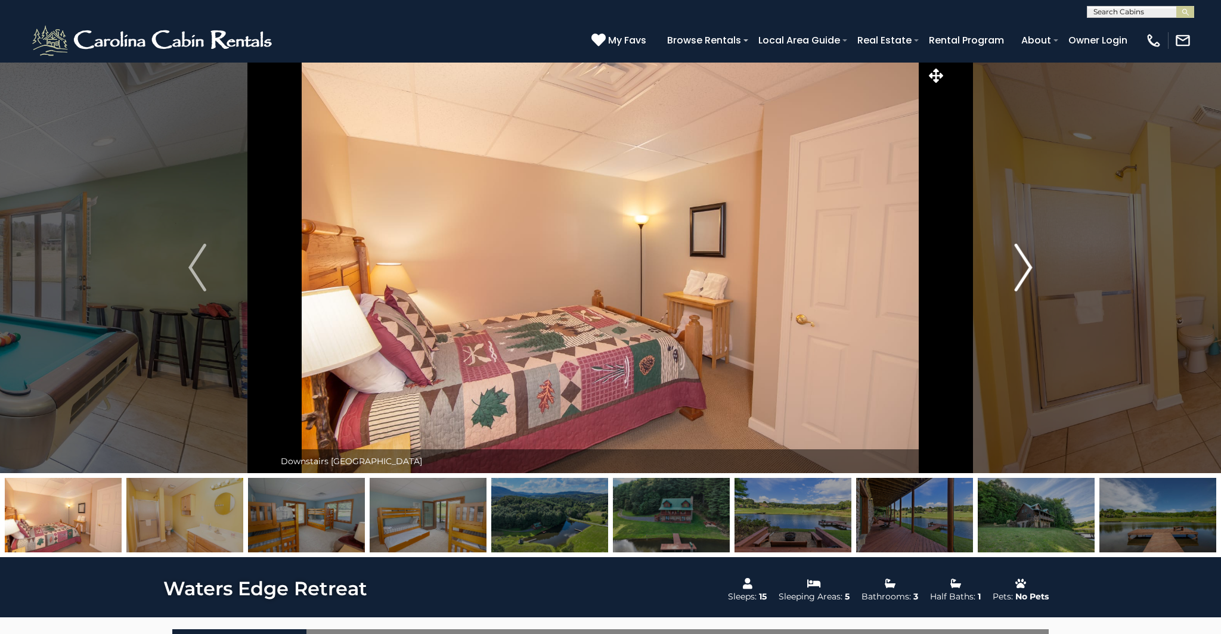
click at [1022, 262] on img "Next" at bounding box center [1024, 268] width 18 height 48
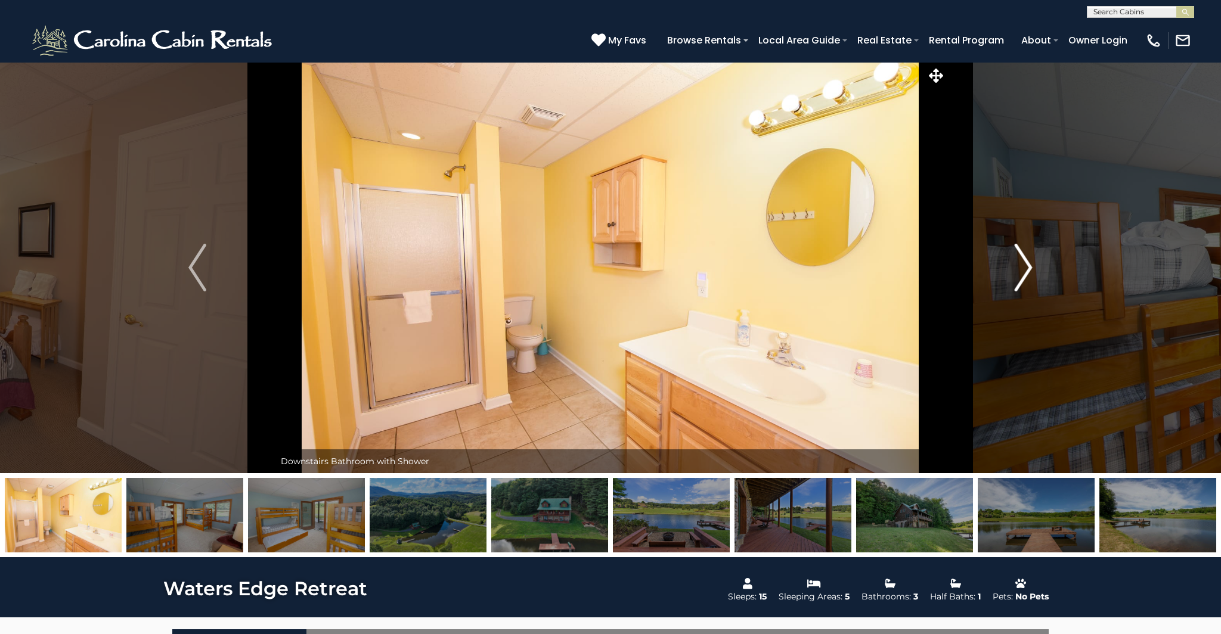
click at [1022, 262] on img "Next" at bounding box center [1024, 268] width 18 height 48
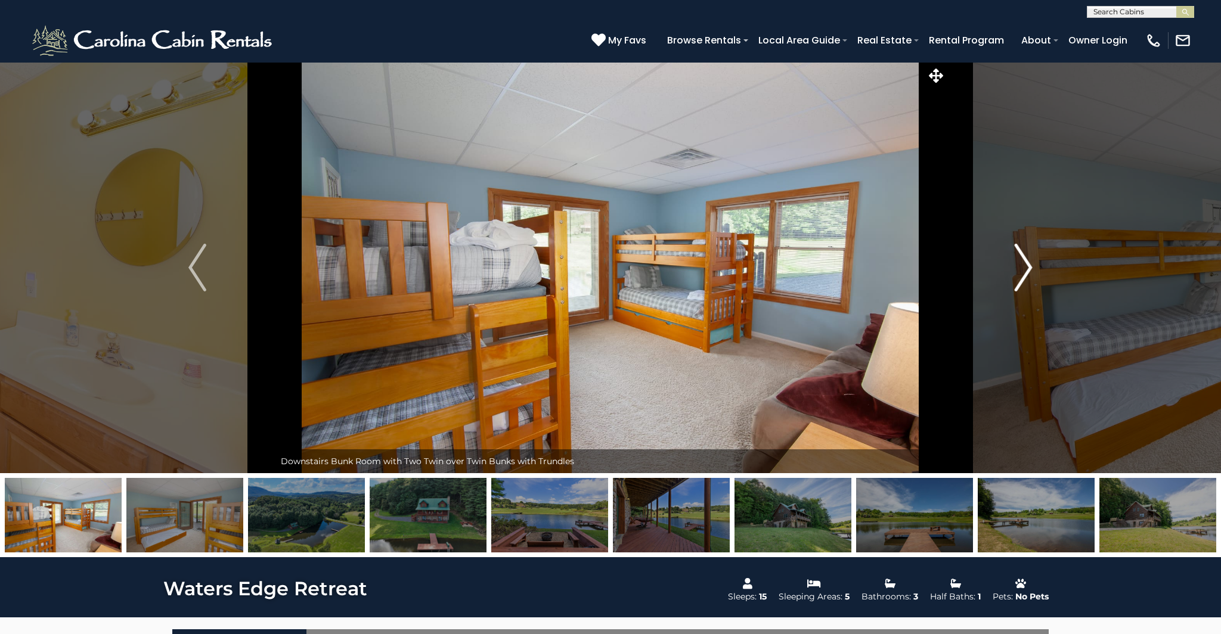
click at [1022, 262] on img "Next" at bounding box center [1024, 268] width 18 height 48
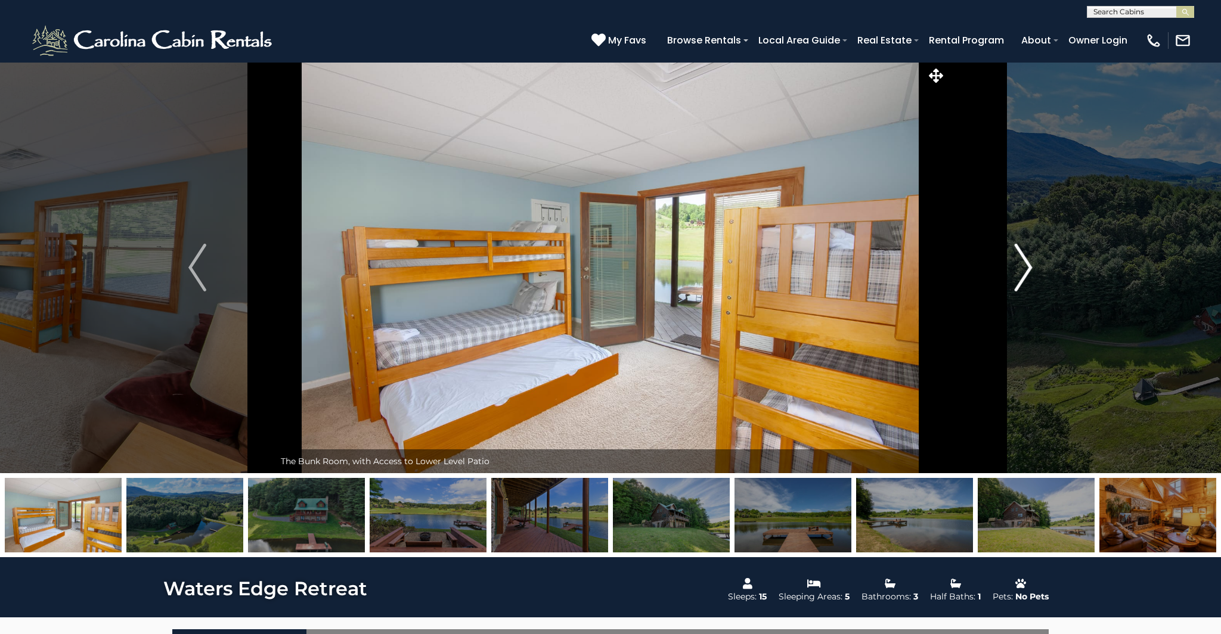
click at [1022, 262] on img "Next" at bounding box center [1024, 268] width 18 height 48
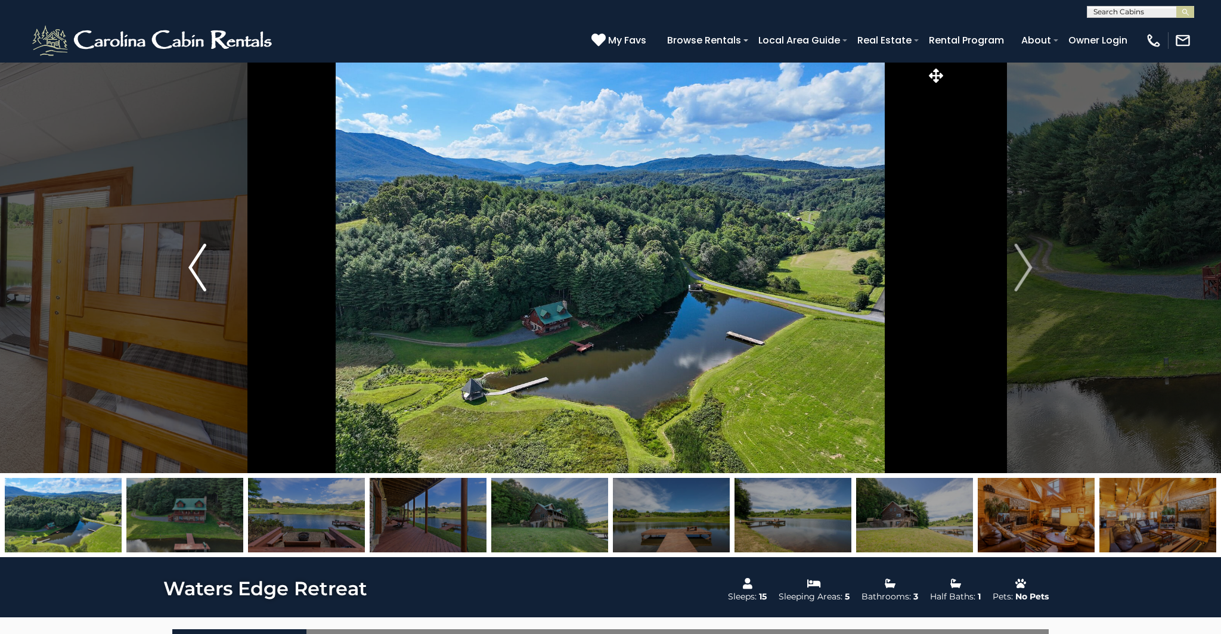
click at [196, 282] on img "Previous" at bounding box center [197, 268] width 18 height 48
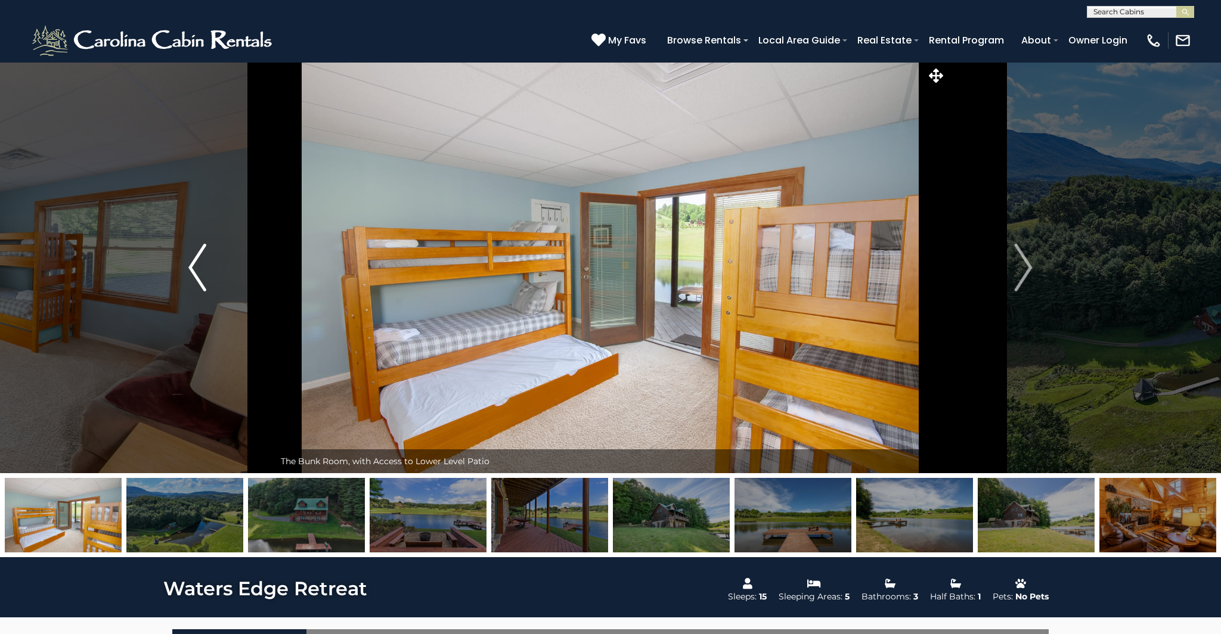
click at [199, 278] on img "Previous" at bounding box center [197, 268] width 18 height 48
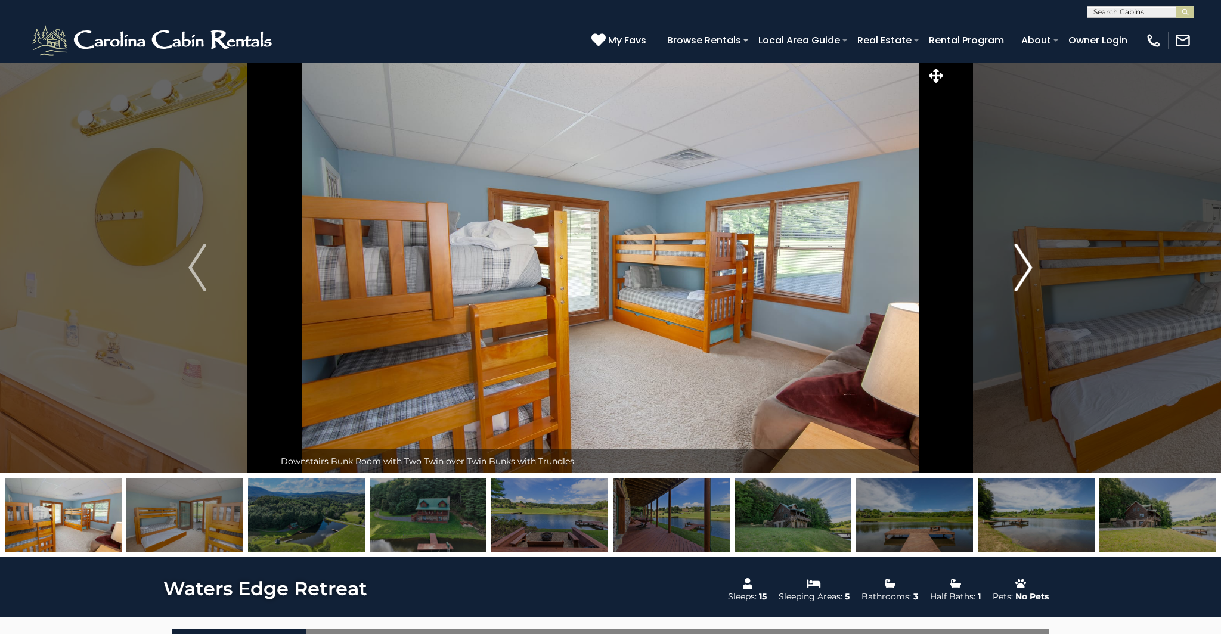
click at [1030, 264] on img "Next" at bounding box center [1024, 268] width 18 height 48
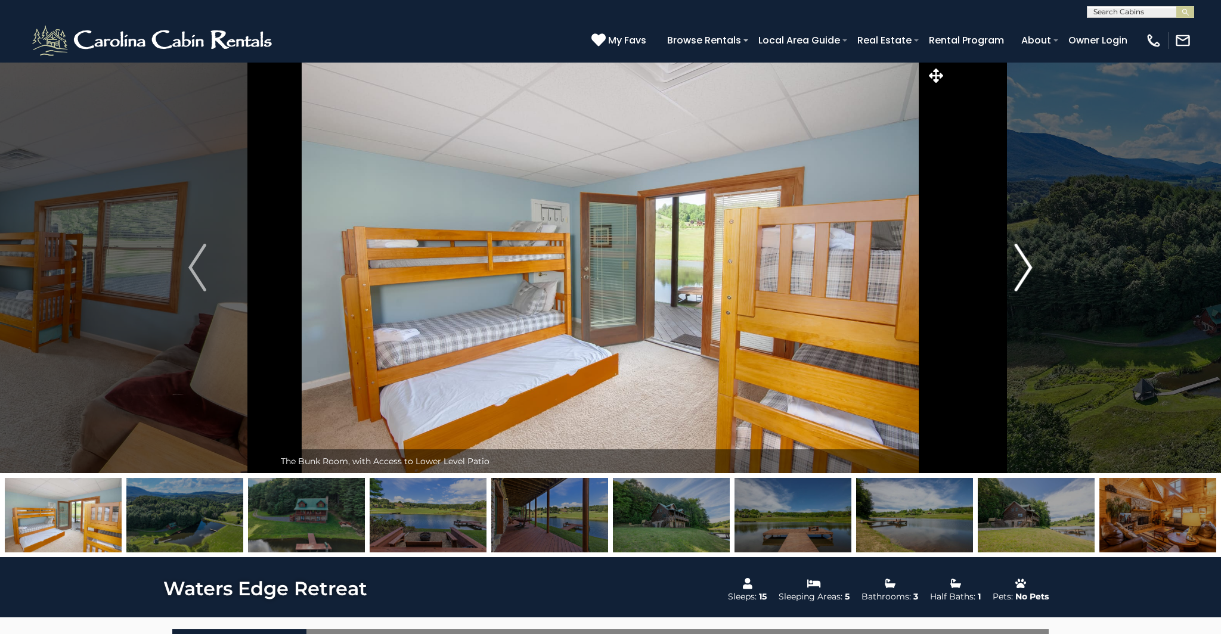
click at [1028, 265] on img "Next" at bounding box center [1024, 268] width 18 height 48
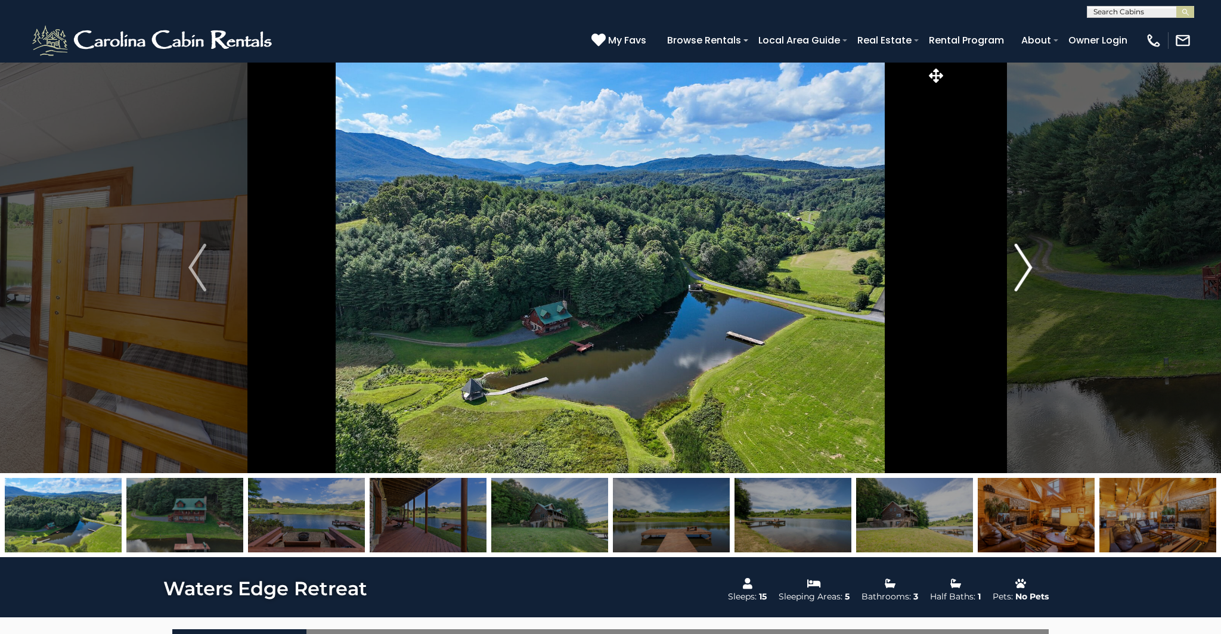
click at [1028, 265] on img "Next" at bounding box center [1024, 268] width 18 height 48
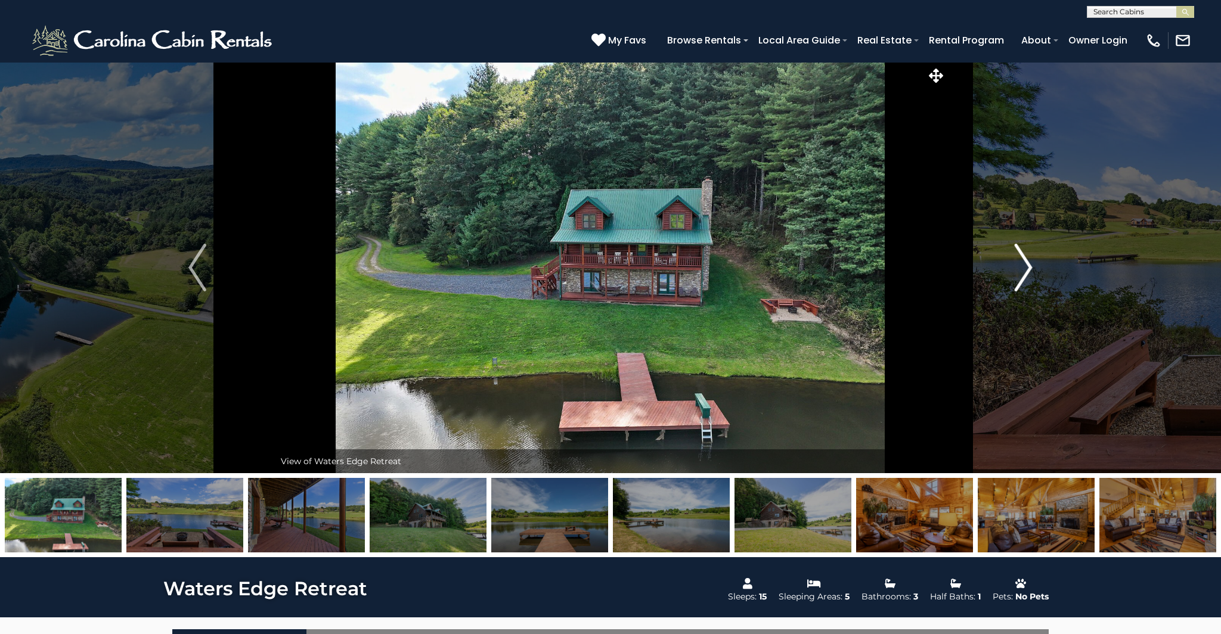
click at [1028, 265] on img "Next" at bounding box center [1024, 268] width 18 height 48
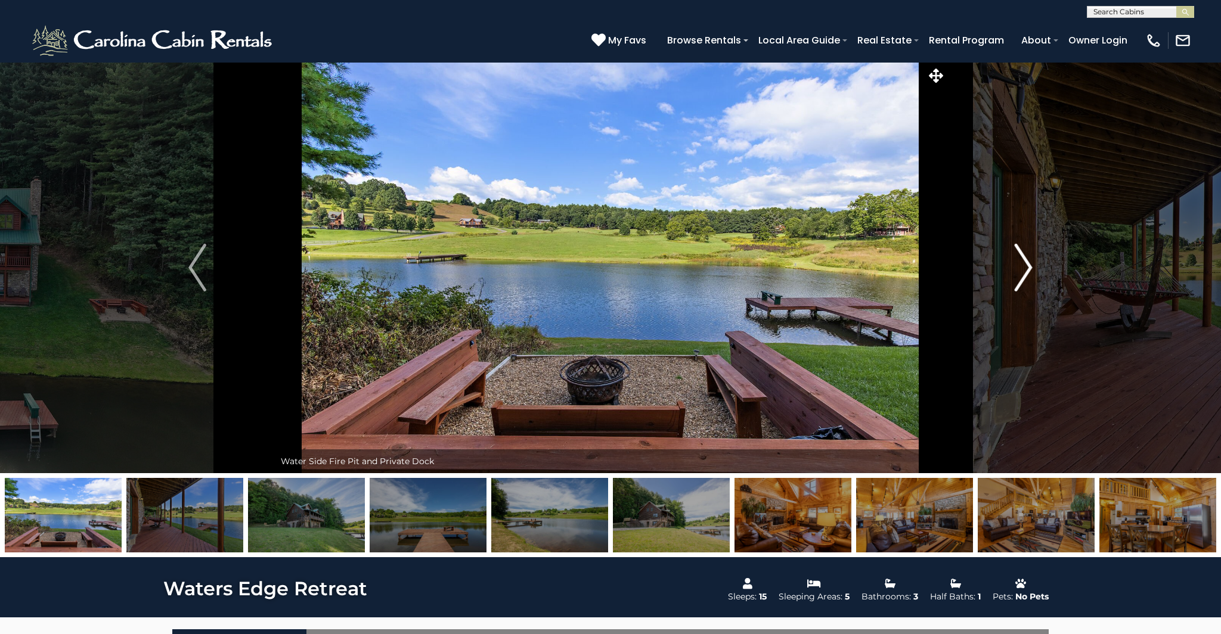
click at [1028, 265] on img "Next" at bounding box center [1024, 268] width 18 height 48
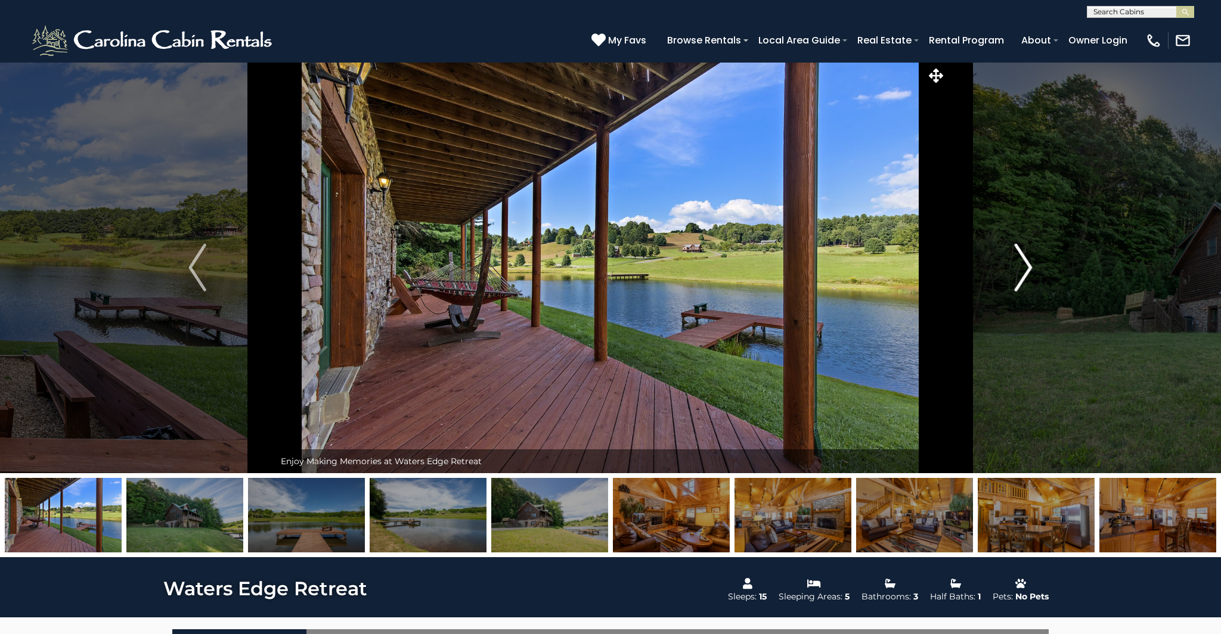
click at [1028, 265] on img "Next" at bounding box center [1024, 268] width 18 height 48
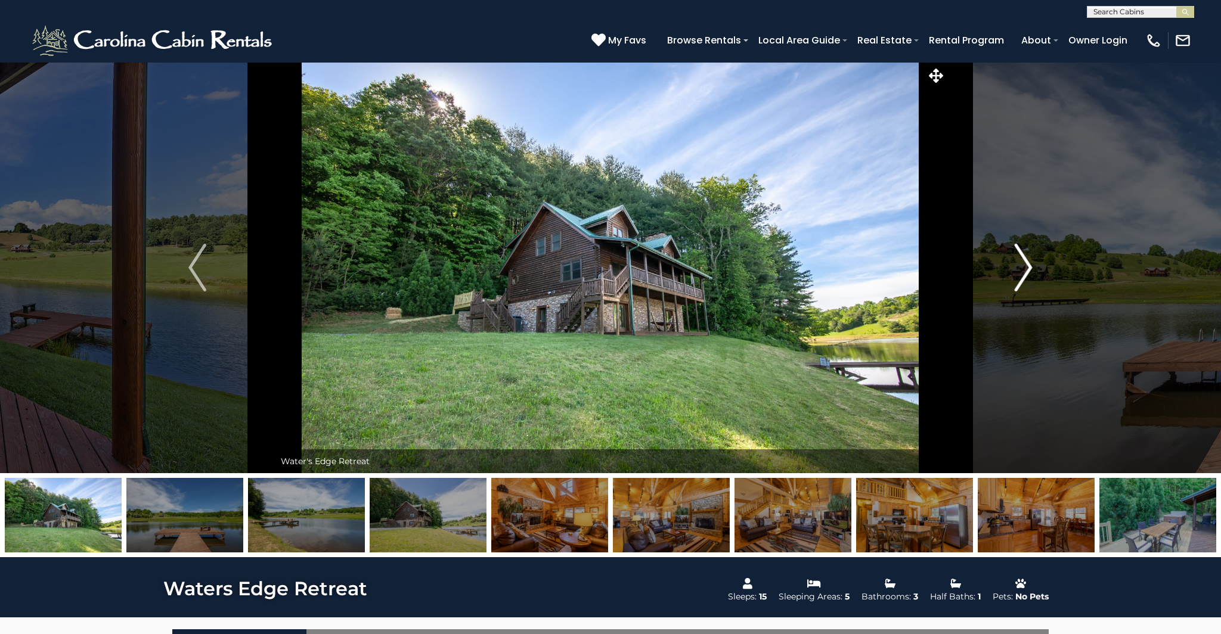
click at [1028, 265] on img "Next" at bounding box center [1024, 268] width 18 height 48
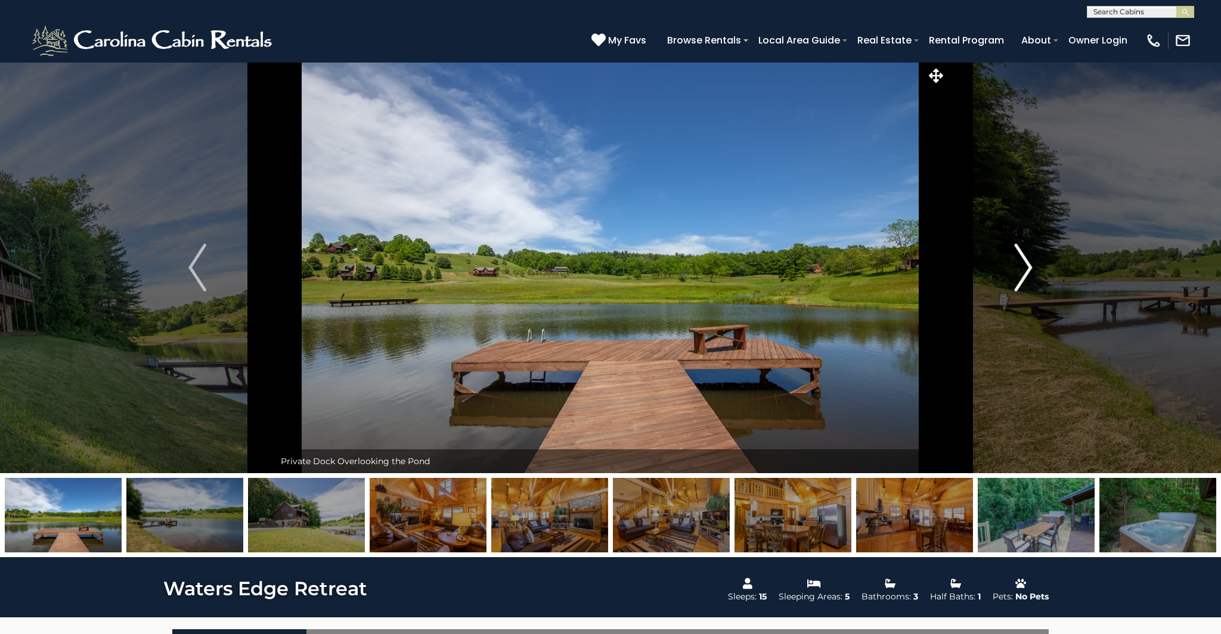
click at [1028, 265] on img "Next" at bounding box center [1024, 268] width 18 height 48
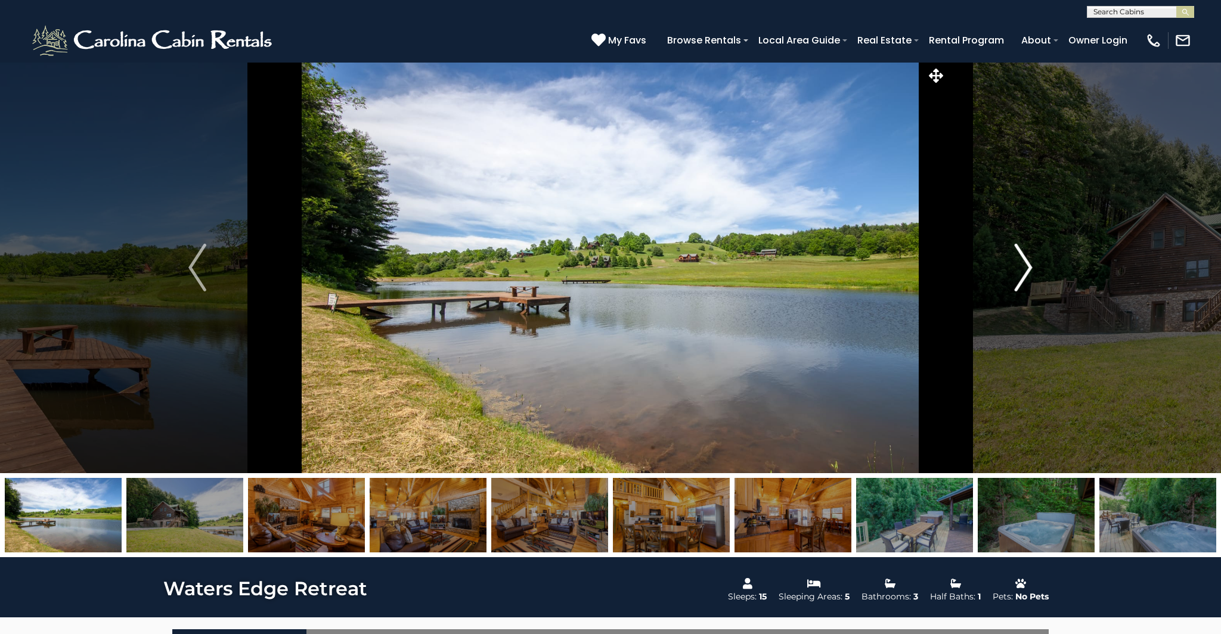
click at [1028, 265] on img "Next" at bounding box center [1024, 268] width 18 height 48
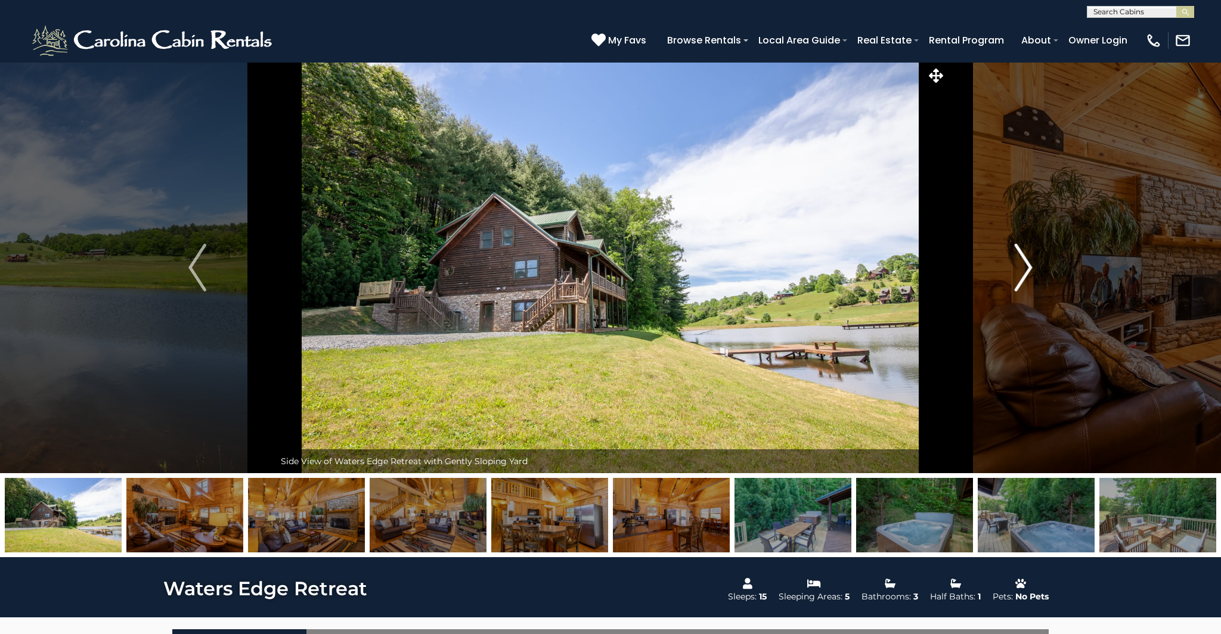
click at [1028, 265] on img "Next" at bounding box center [1024, 268] width 18 height 48
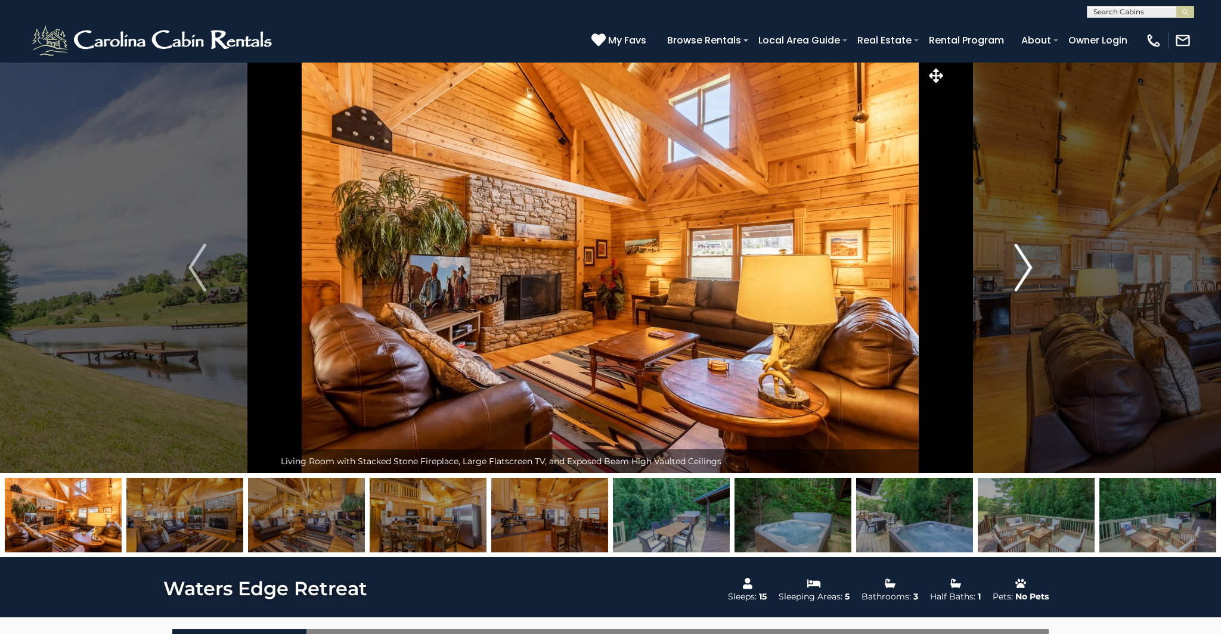
click at [1028, 265] on img "Next" at bounding box center [1024, 268] width 18 height 48
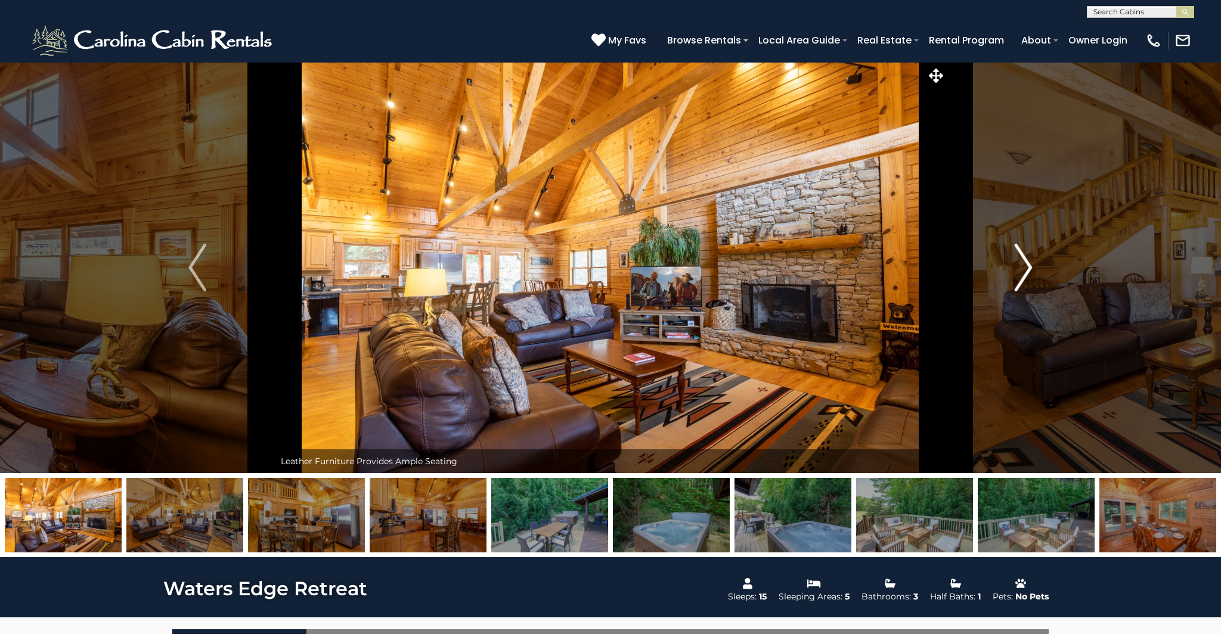
click at [1028, 265] on img "Next" at bounding box center [1024, 268] width 18 height 48
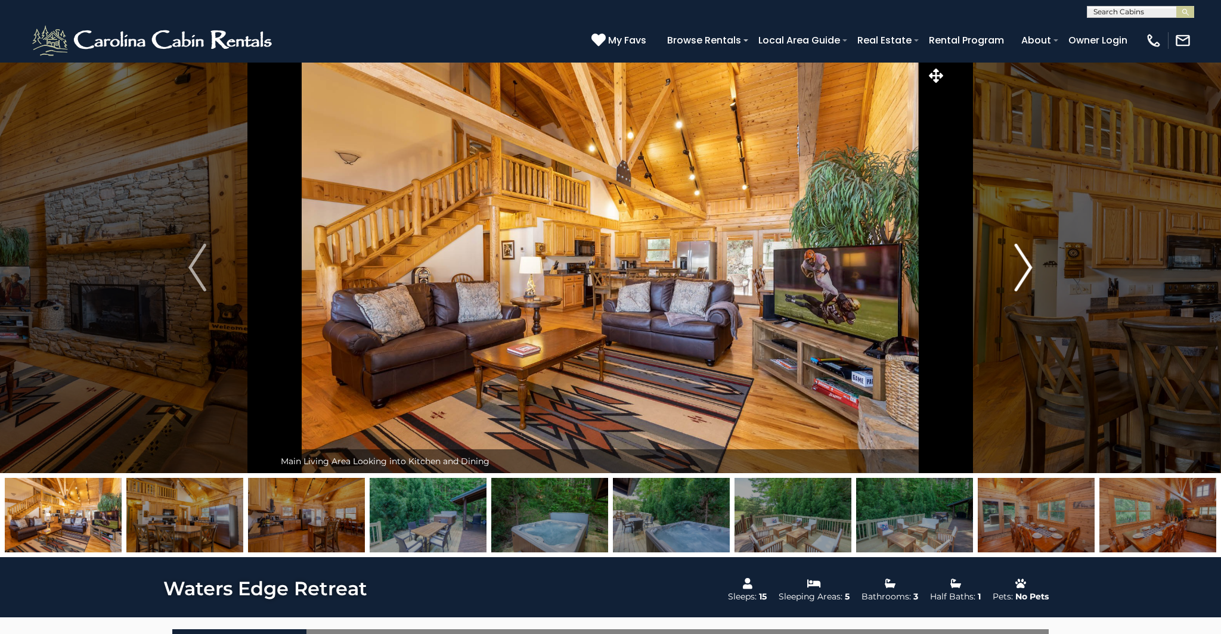
click at [1022, 258] on img "Next" at bounding box center [1024, 268] width 18 height 48
